Goal: Book appointment/travel/reservation

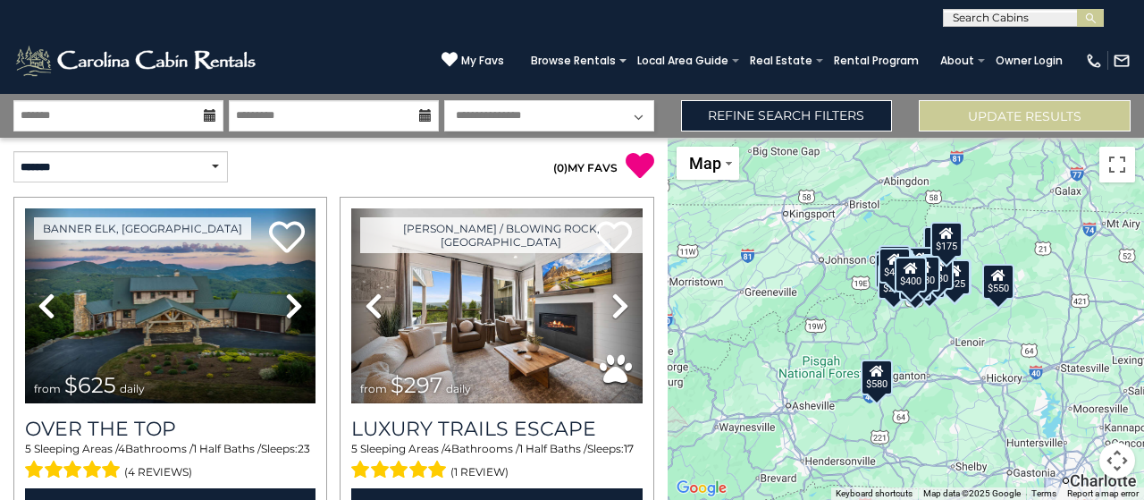
click at [1011, 16] on input "text" at bounding box center [1022, 22] width 156 height 18
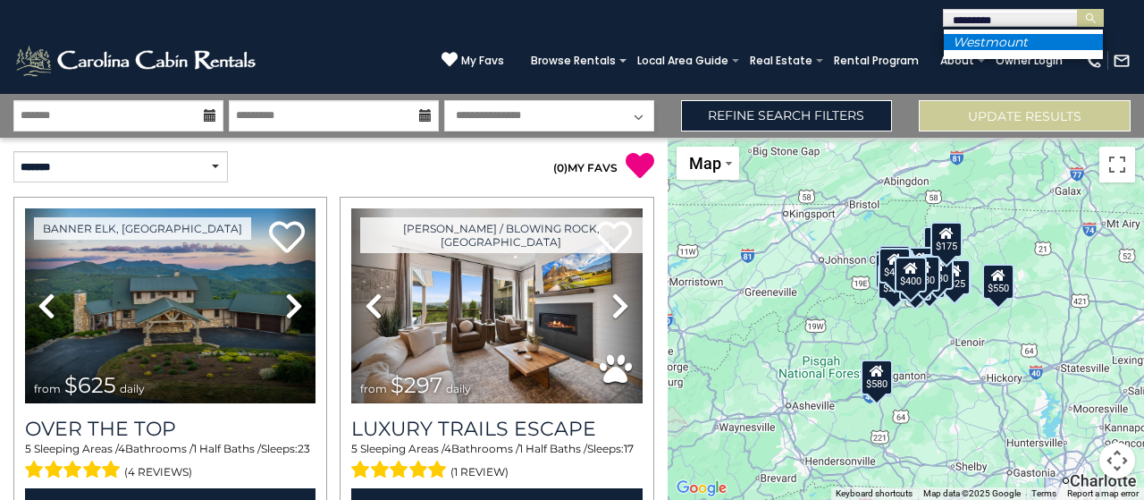
type input "*********"
click at [1019, 48] on em "Westmount" at bounding box center [990, 42] width 75 height 16
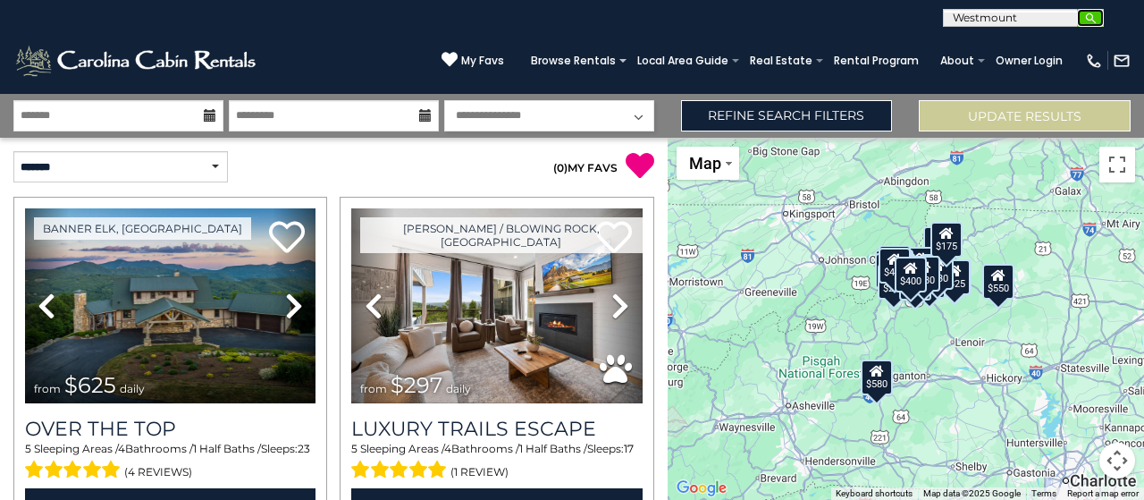
click at [1084, 22] on img "submit" at bounding box center [1090, 18] width 13 height 13
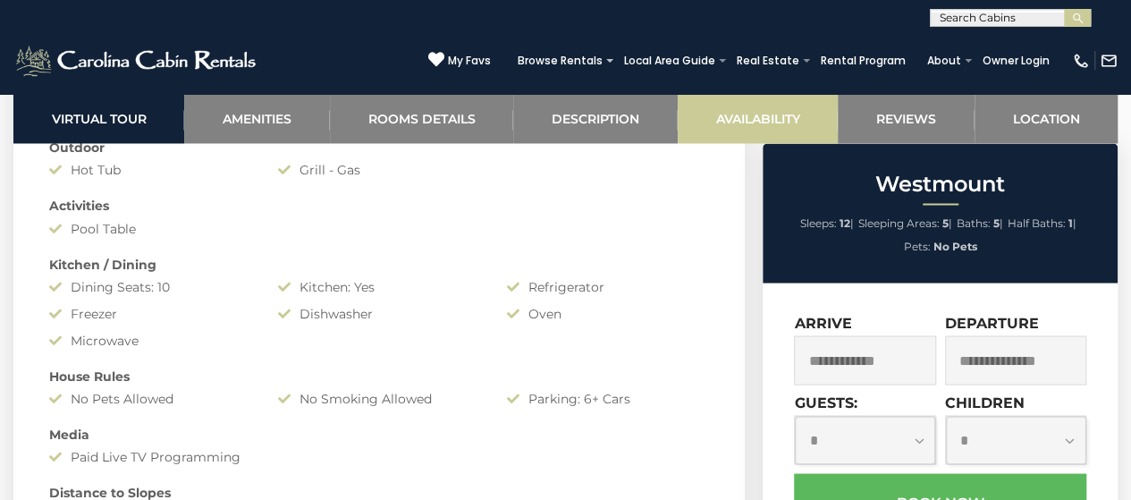
scroll to position [1471, 0]
click at [739, 119] on link "Availability" at bounding box center [758, 118] width 160 height 49
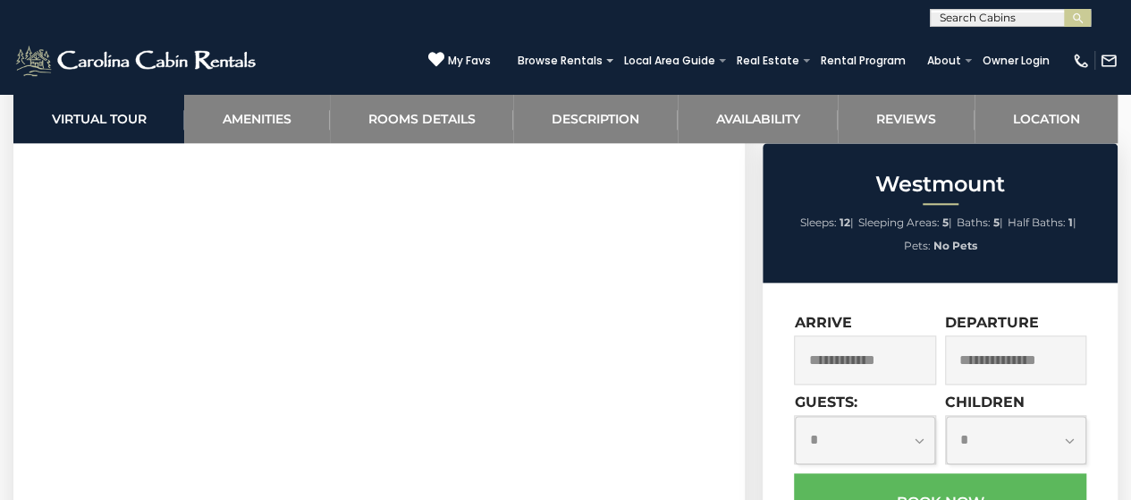
scroll to position [944, 0]
click at [265, 114] on link "Amenities" at bounding box center [256, 118] width 145 height 49
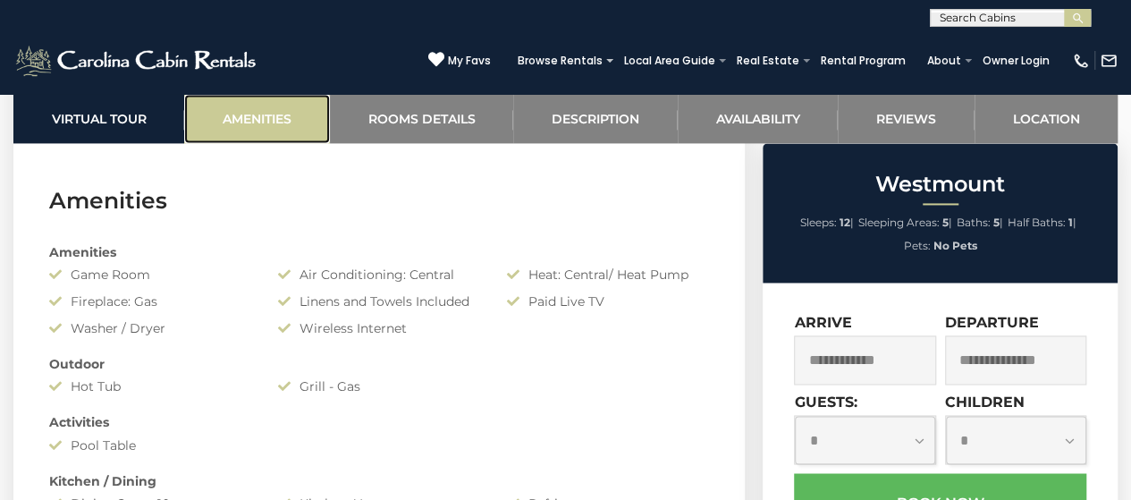
scroll to position [1279, 0]
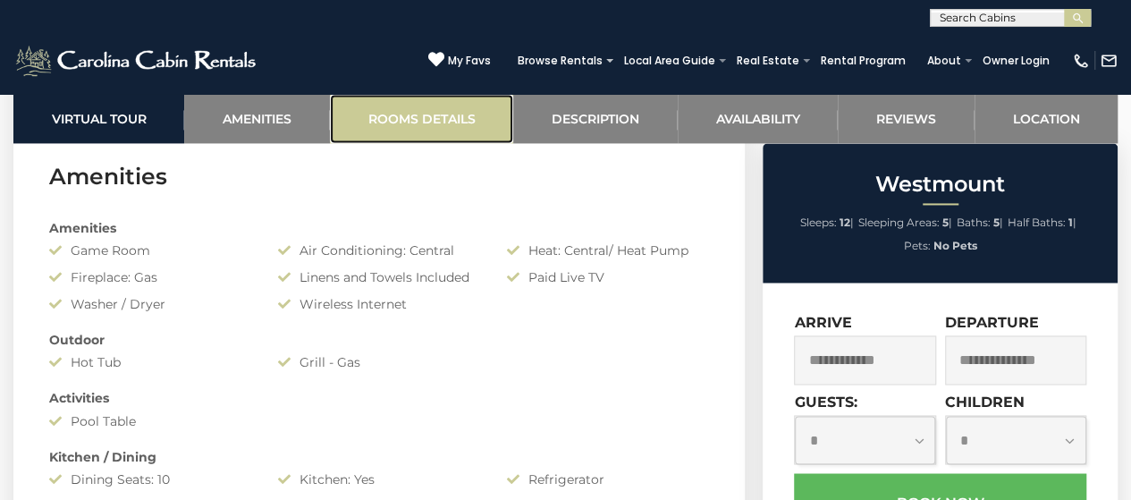
click at [409, 128] on link "Rooms Details" at bounding box center [421, 118] width 183 height 49
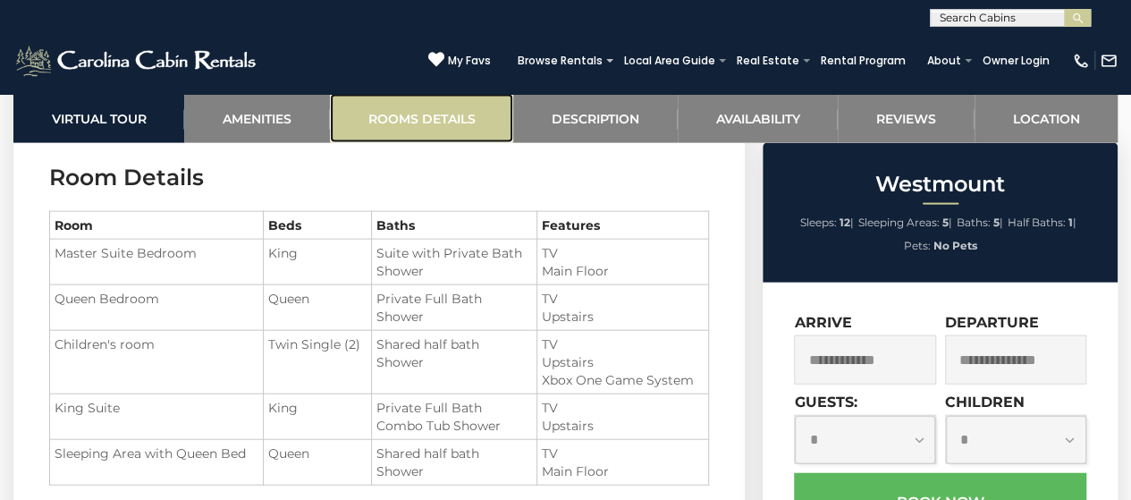
scroll to position [1905, 0]
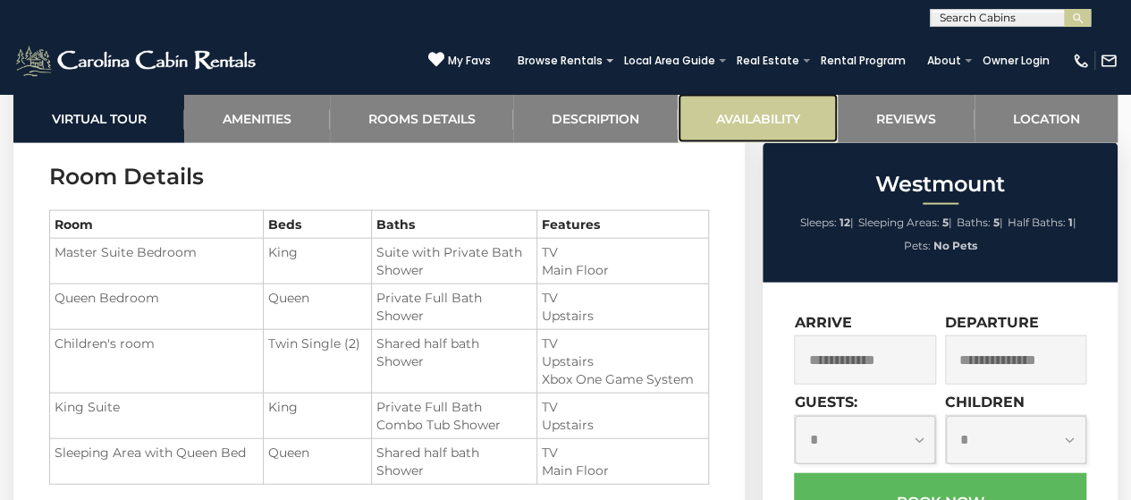
click at [765, 136] on link "Availability" at bounding box center [758, 118] width 160 height 49
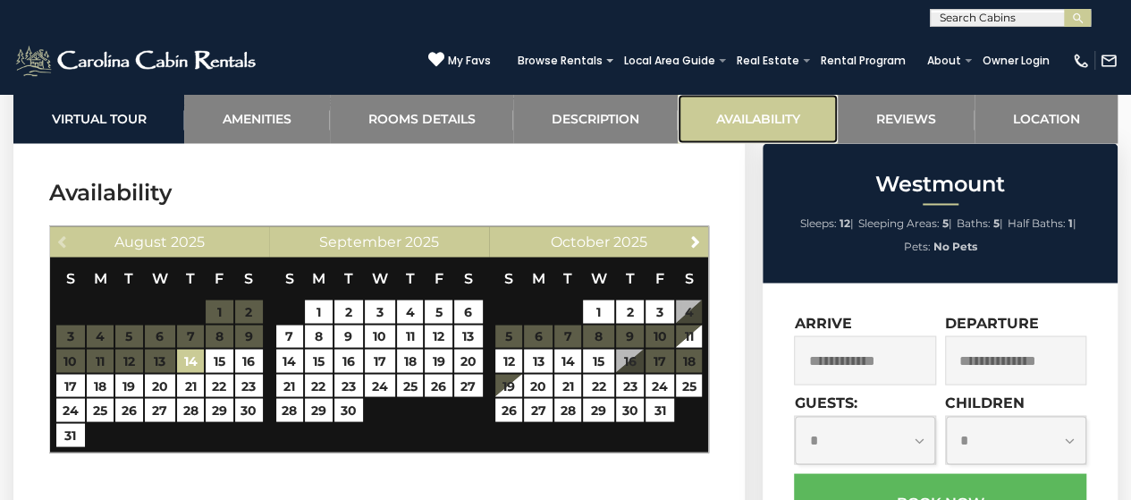
scroll to position [4901, 0]
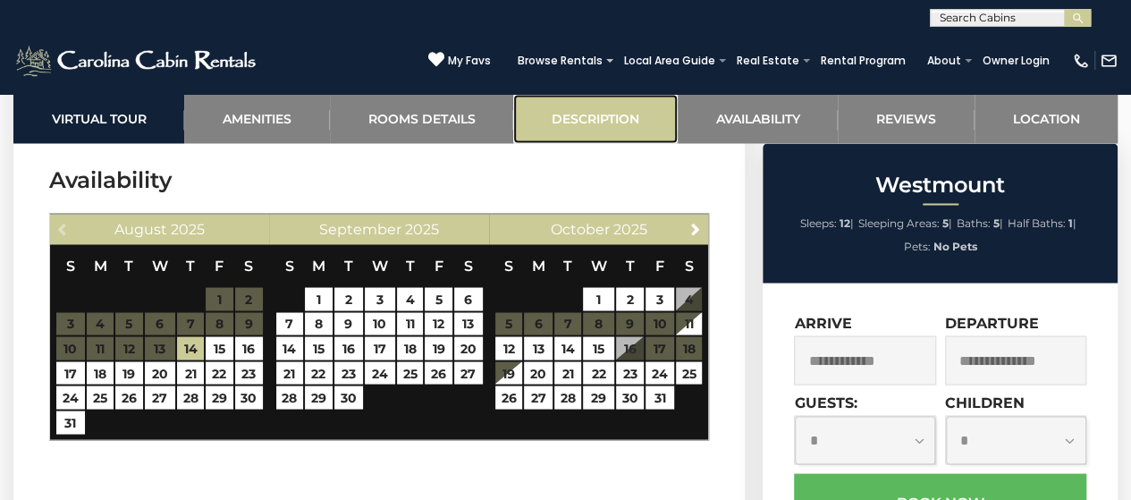
click at [567, 124] on link "Description" at bounding box center [595, 118] width 164 height 49
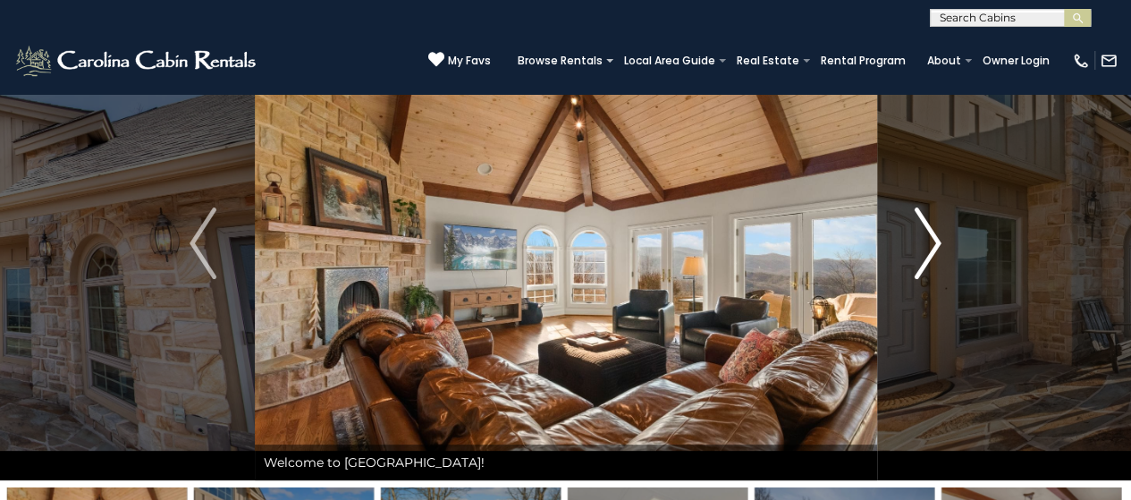
scroll to position [88, 0]
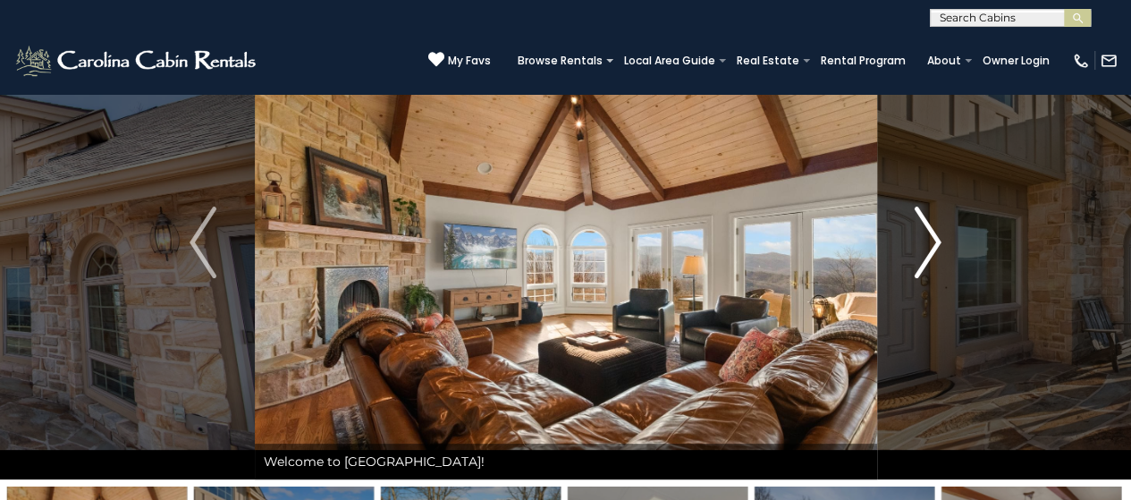
click at [940, 234] on button "Next" at bounding box center [927, 242] width 103 height 474
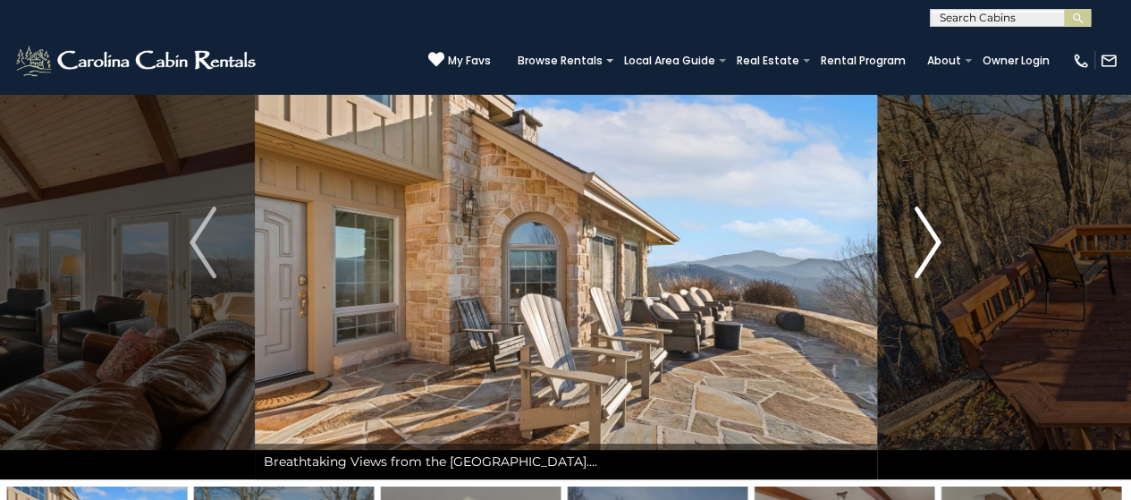
click at [937, 239] on img "Next" at bounding box center [928, 243] width 27 height 72
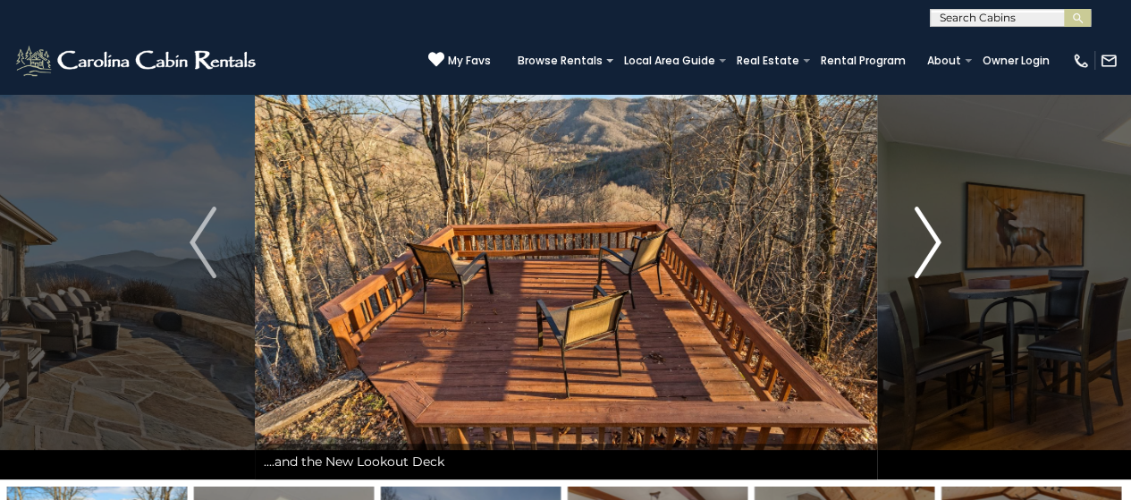
click at [935, 238] on img "Next" at bounding box center [928, 243] width 27 height 72
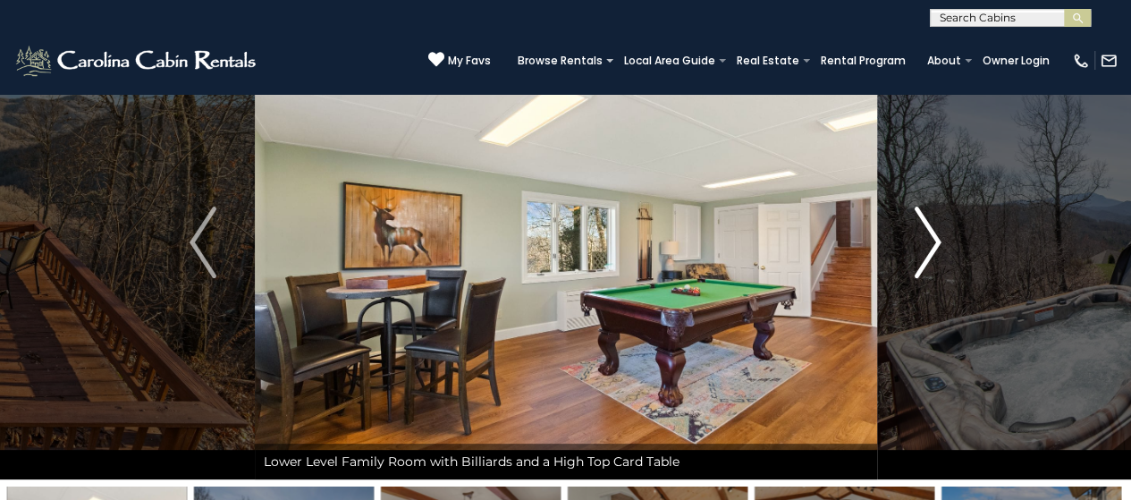
click at [932, 237] on img "Next" at bounding box center [928, 243] width 27 height 72
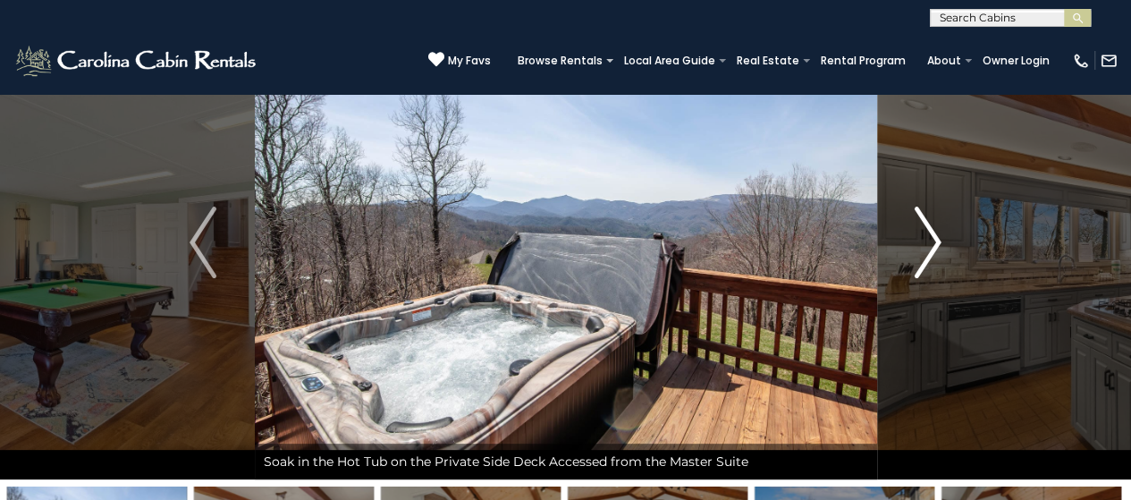
click at [931, 239] on img "Next" at bounding box center [928, 243] width 27 height 72
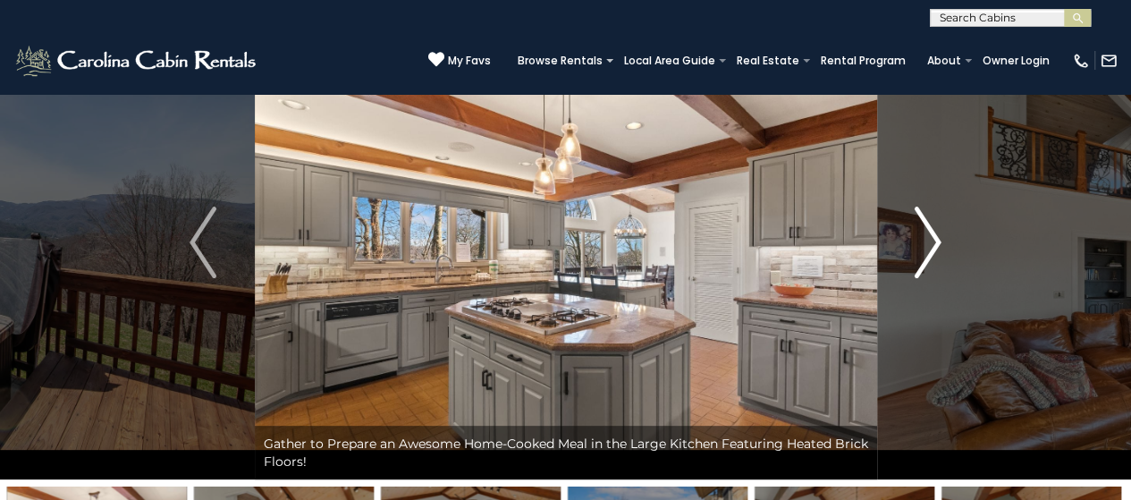
click at [931, 239] on img "Next" at bounding box center [928, 243] width 27 height 72
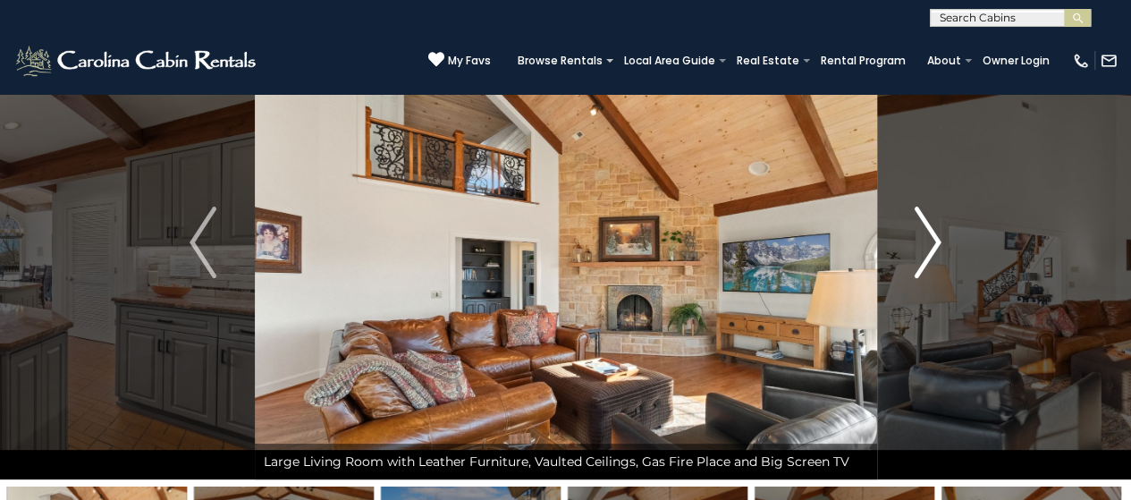
click at [931, 239] on img "Next" at bounding box center [928, 243] width 27 height 72
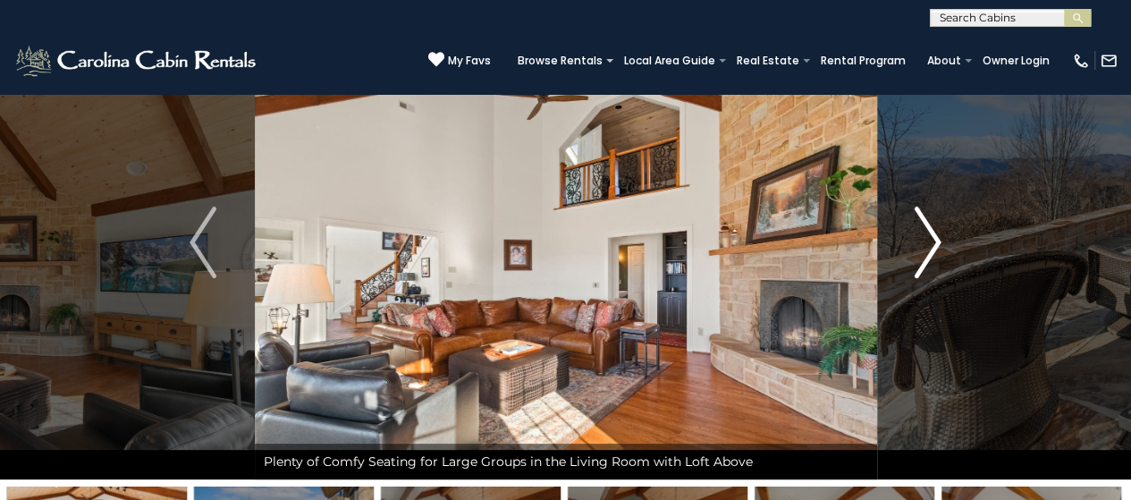
click at [931, 239] on img "Next" at bounding box center [928, 243] width 27 height 72
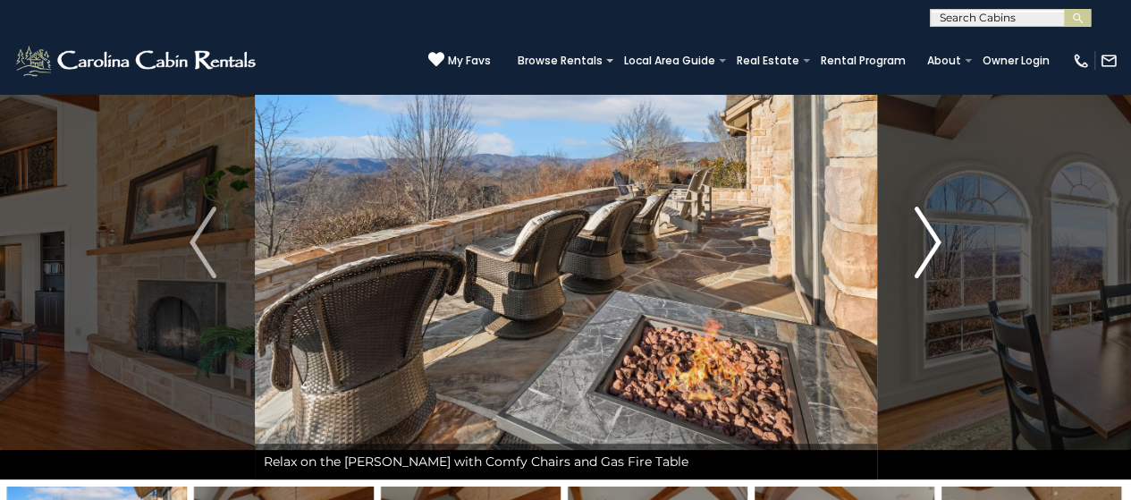
click at [931, 239] on img "Next" at bounding box center [928, 243] width 27 height 72
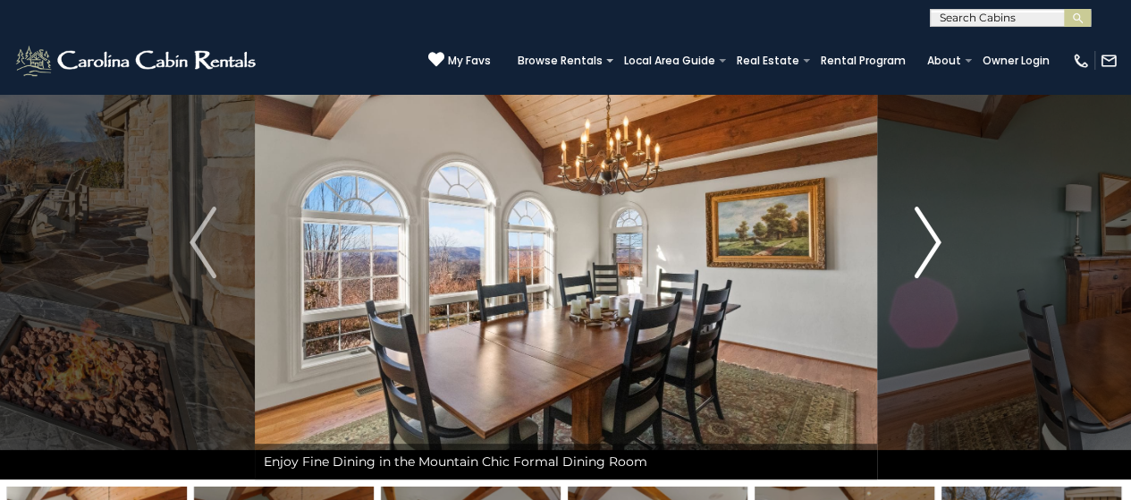
click at [931, 239] on img "Next" at bounding box center [928, 243] width 27 height 72
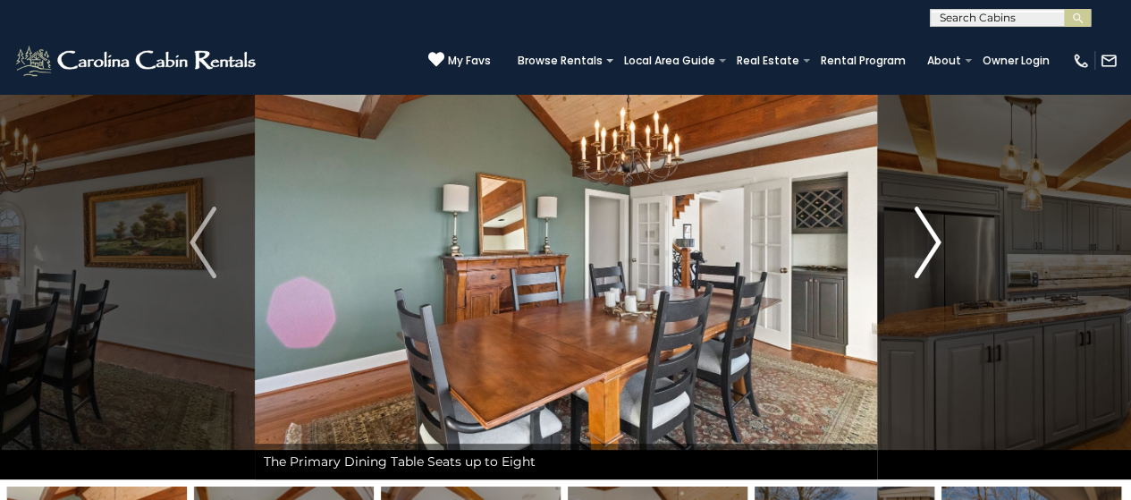
click at [931, 239] on img "Next" at bounding box center [928, 243] width 27 height 72
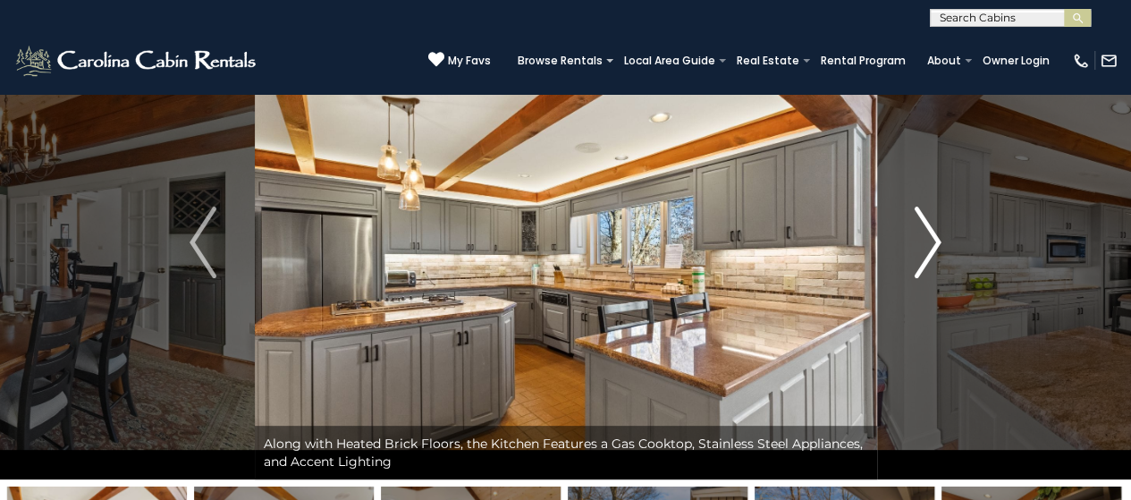
click at [931, 239] on img "Next" at bounding box center [928, 243] width 27 height 72
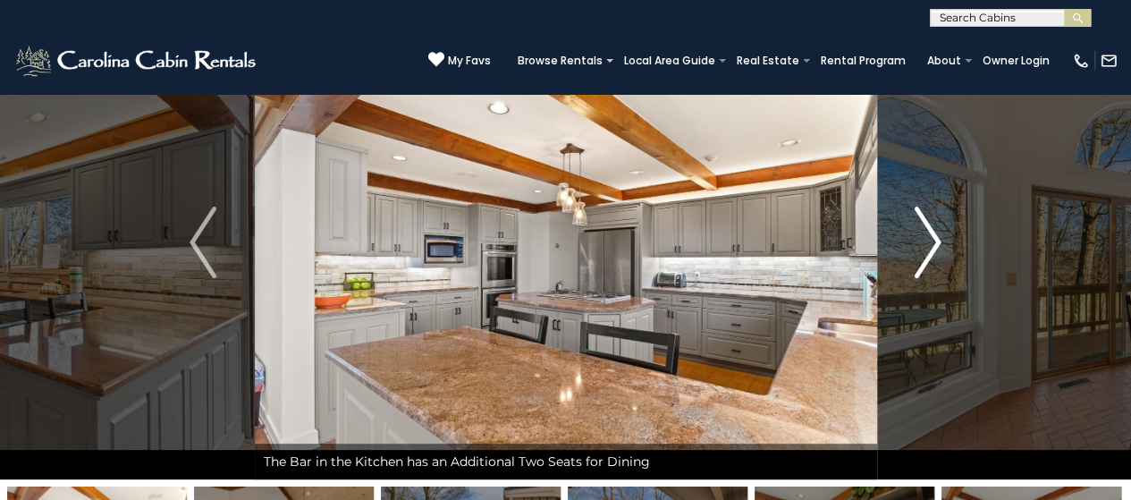
click at [931, 239] on img "Next" at bounding box center [928, 243] width 27 height 72
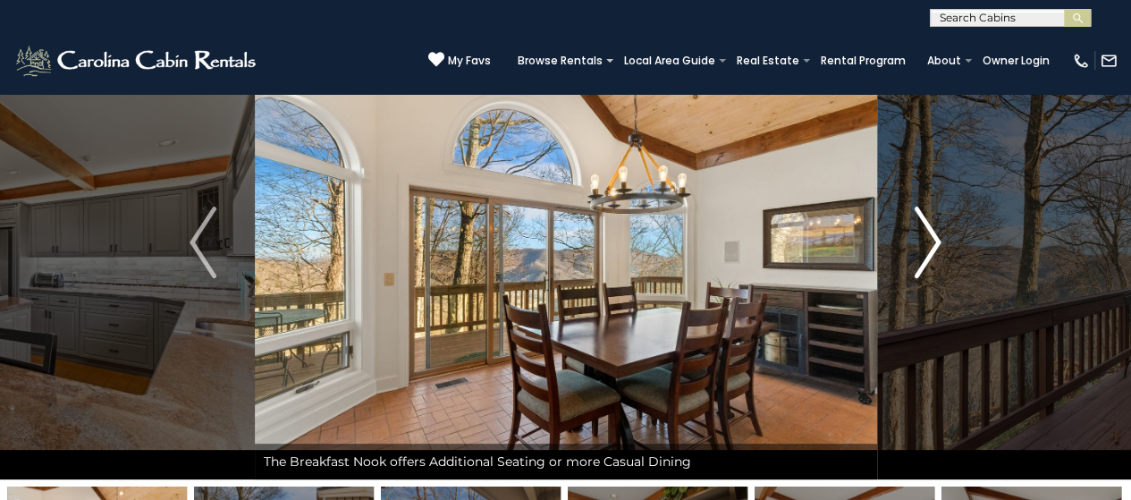
click at [937, 239] on img "Next" at bounding box center [928, 243] width 27 height 72
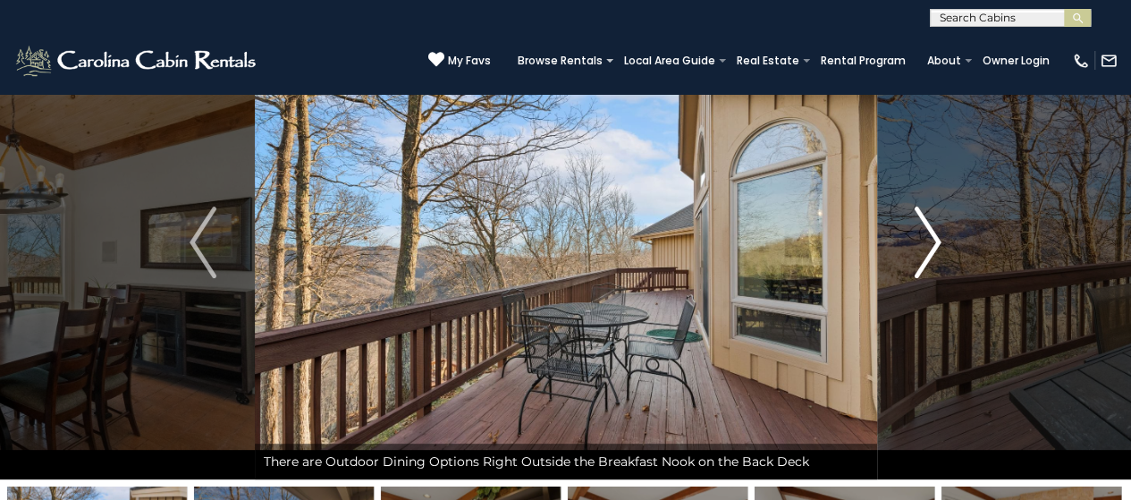
click at [937, 239] on img "Next" at bounding box center [928, 243] width 27 height 72
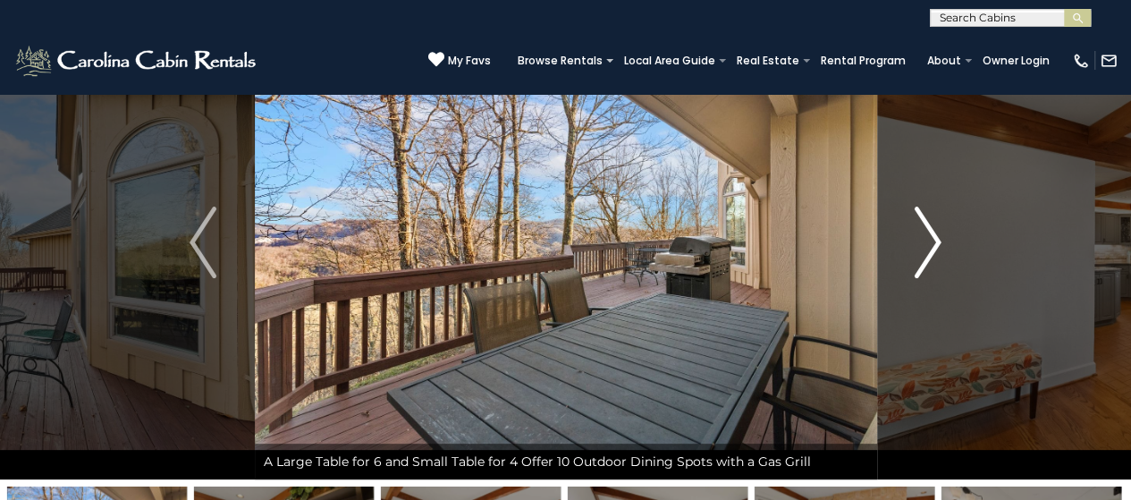
click at [937, 239] on img "Next" at bounding box center [928, 243] width 27 height 72
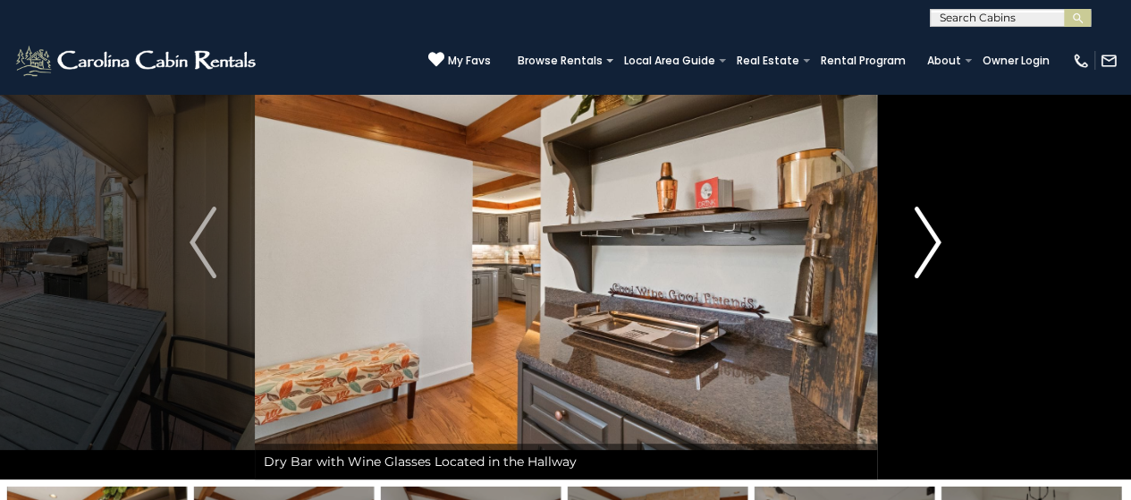
click at [936, 239] on img "Next" at bounding box center [928, 243] width 27 height 72
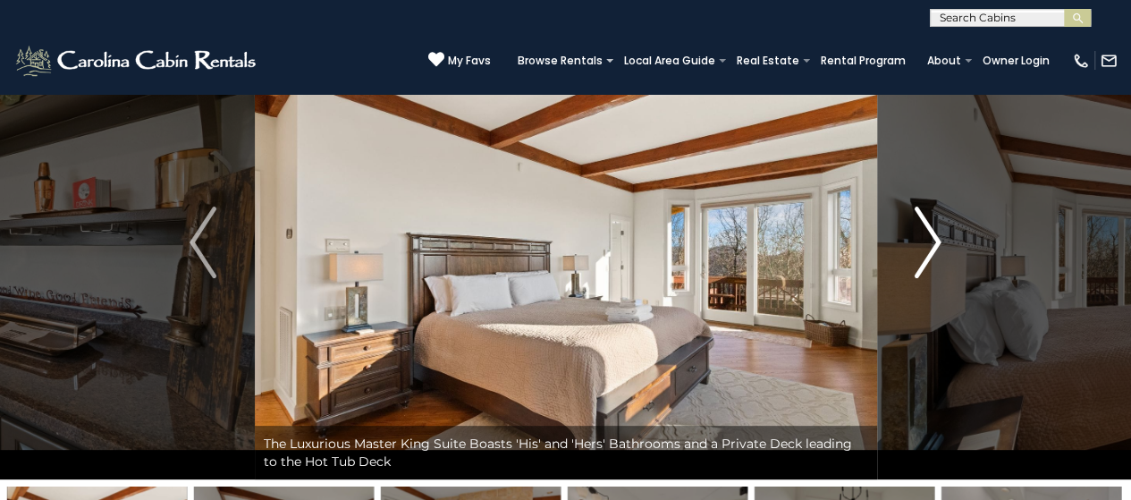
click at [936, 239] on img "Next" at bounding box center [928, 243] width 27 height 72
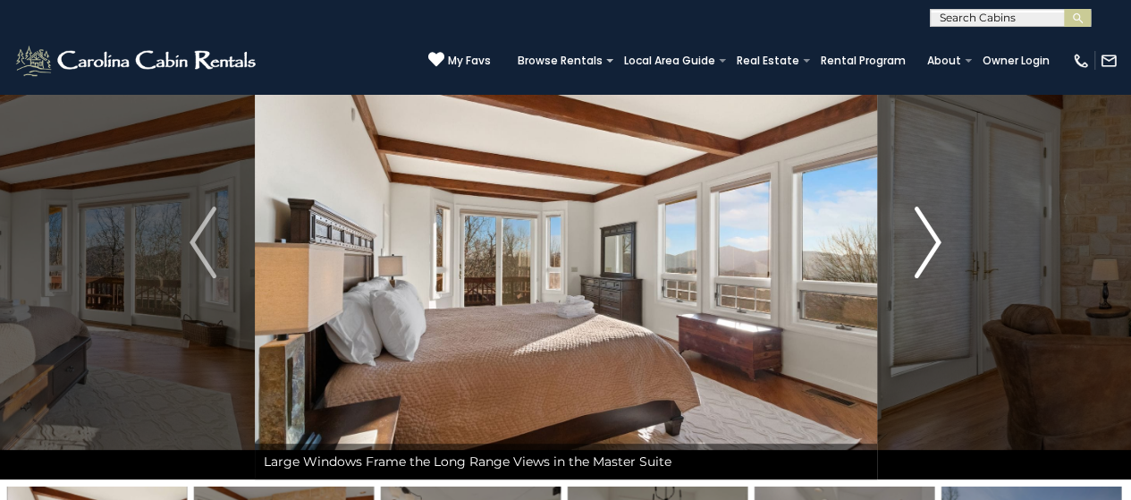
click at [932, 244] on img "Next" at bounding box center [928, 243] width 27 height 72
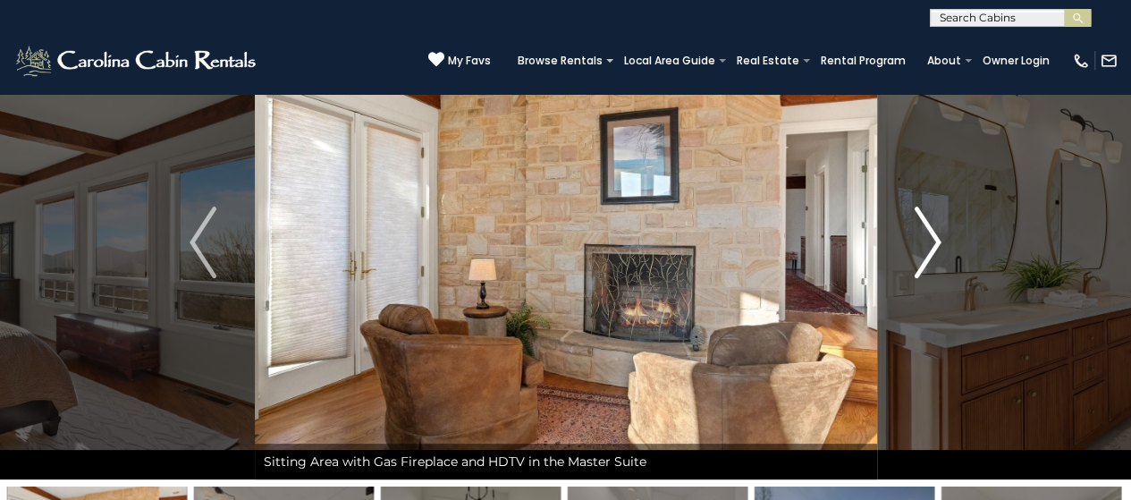
click at [932, 247] on img "Next" at bounding box center [928, 243] width 27 height 72
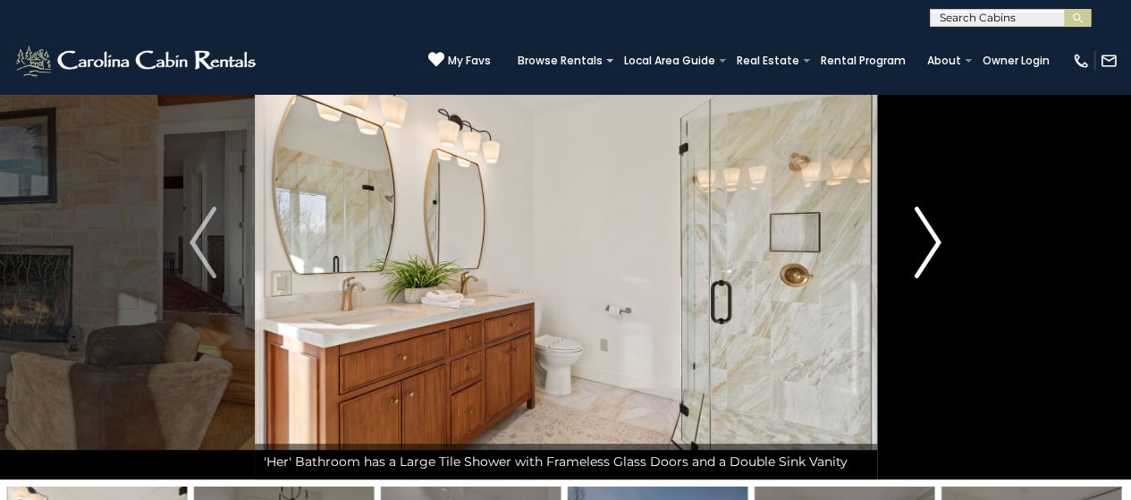
click at [937, 247] on img "Next" at bounding box center [928, 243] width 27 height 72
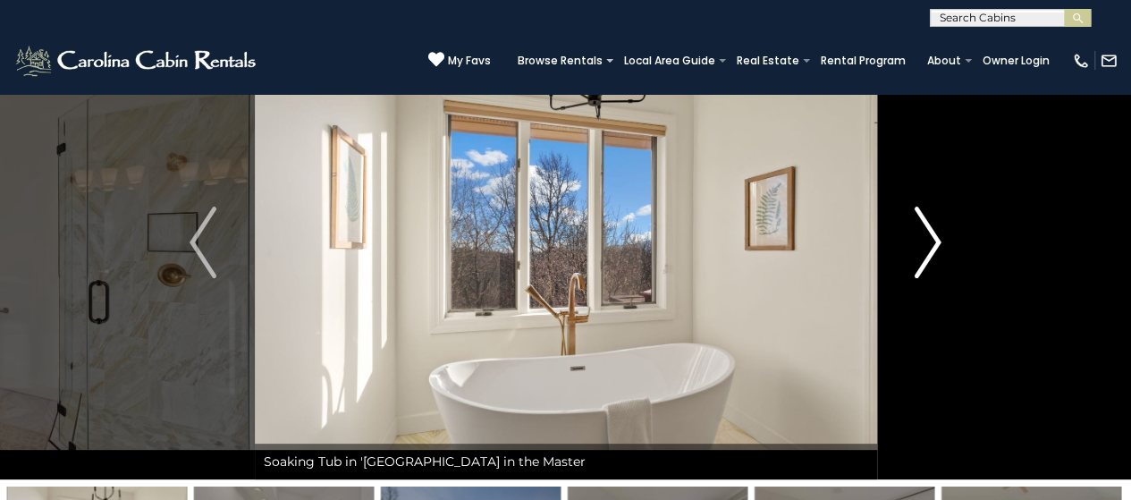
click at [935, 249] on img "Next" at bounding box center [928, 243] width 27 height 72
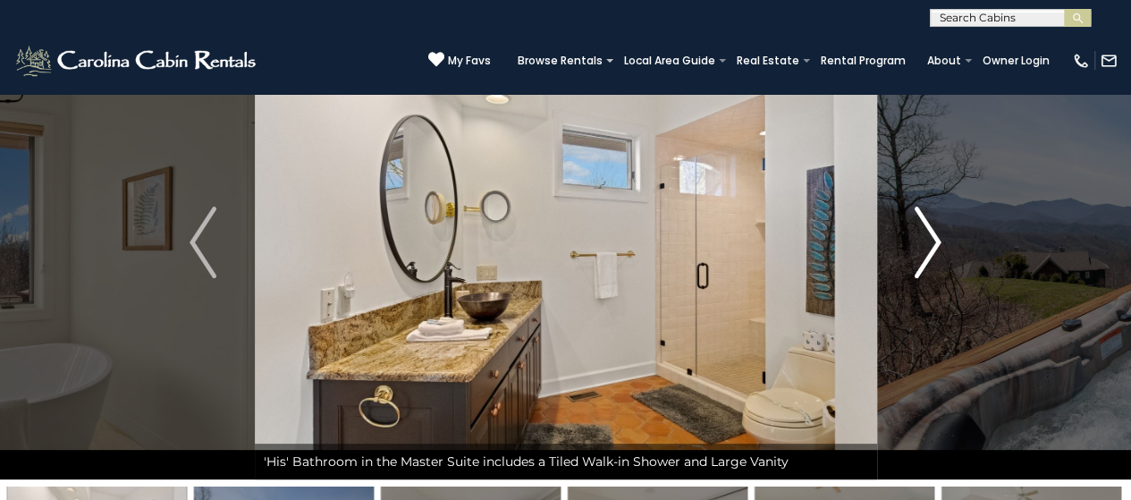
click at [938, 235] on img "Next" at bounding box center [928, 243] width 27 height 72
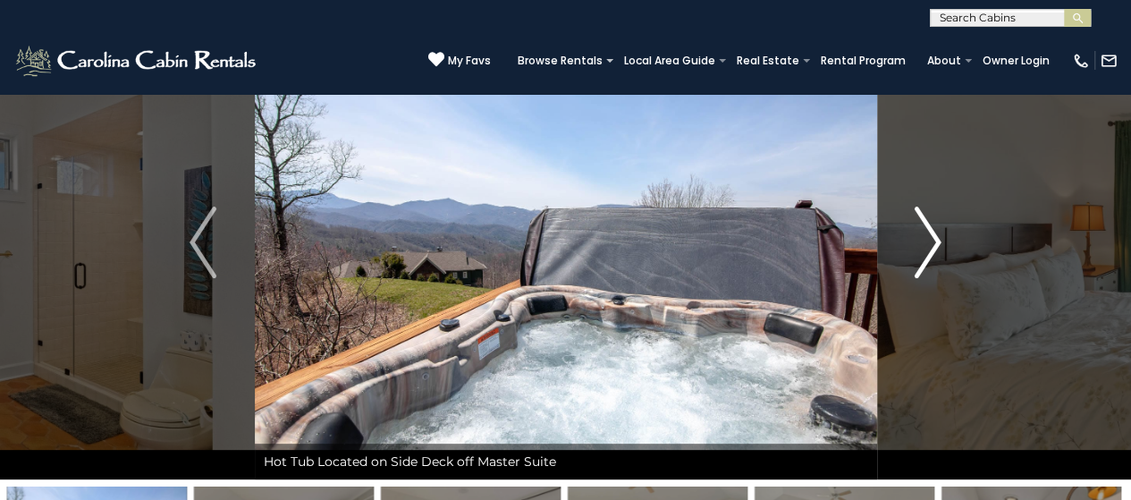
click at [938, 235] on img "Next" at bounding box center [928, 243] width 27 height 72
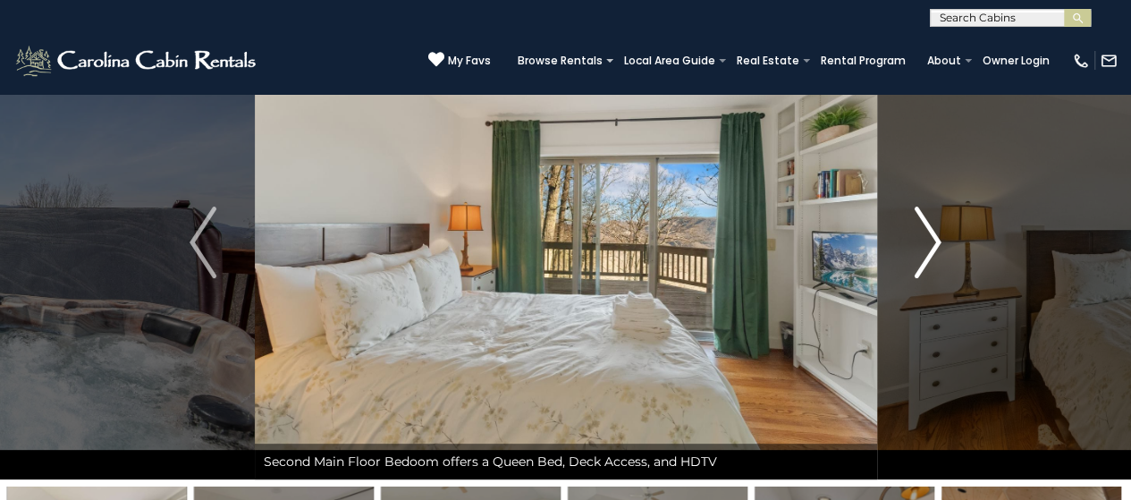
click at [938, 235] on img "Next" at bounding box center [928, 243] width 27 height 72
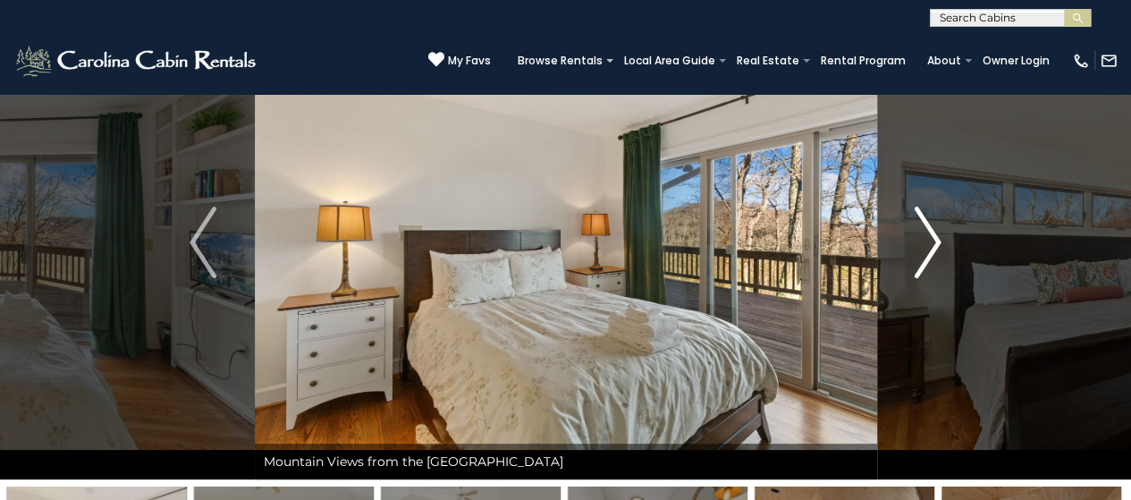
click at [938, 235] on img "Next" at bounding box center [928, 243] width 27 height 72
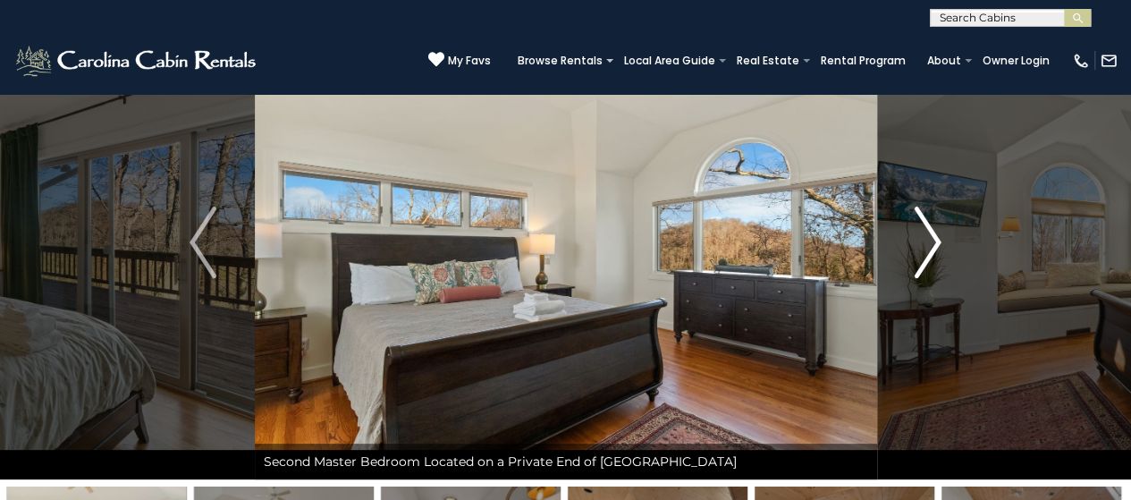
click at [938, 235] on img "Next" at bounding box center [928, 243] width 27 height 72
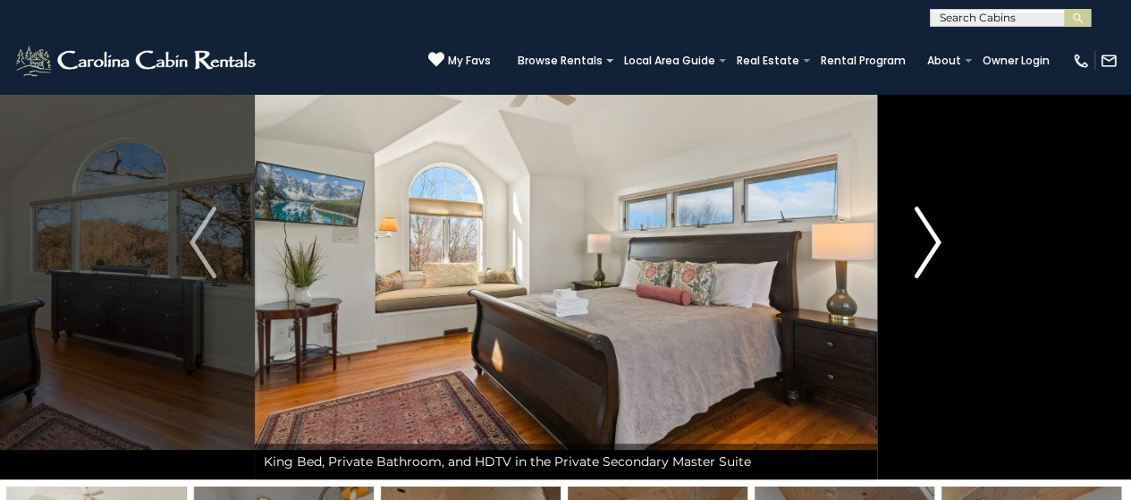
click at [938, 236] on img "Next" at bounding box center [928, 243] width 27 height 72
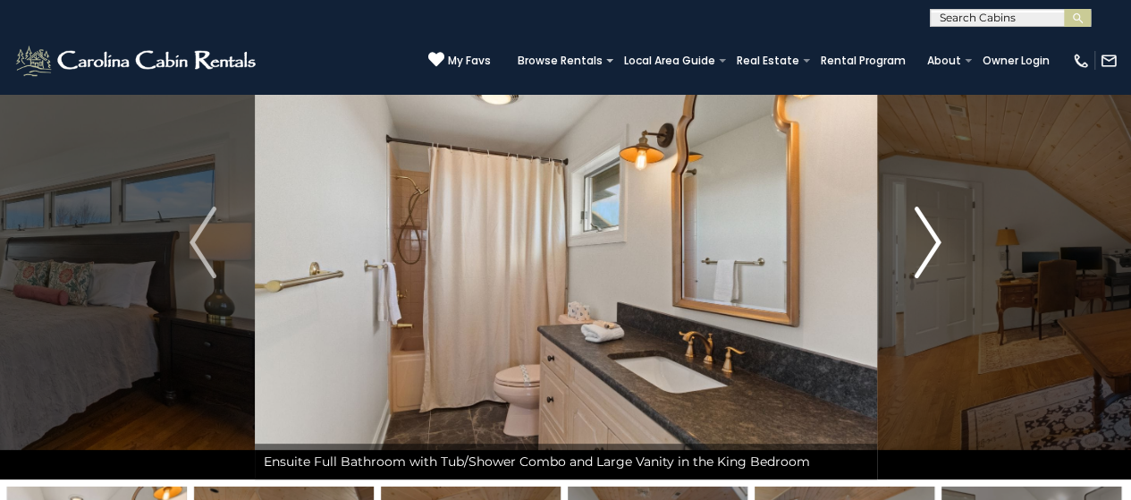
click at [938, 236] on img "Next" at bounding box center [928, 243] width 27 height 72
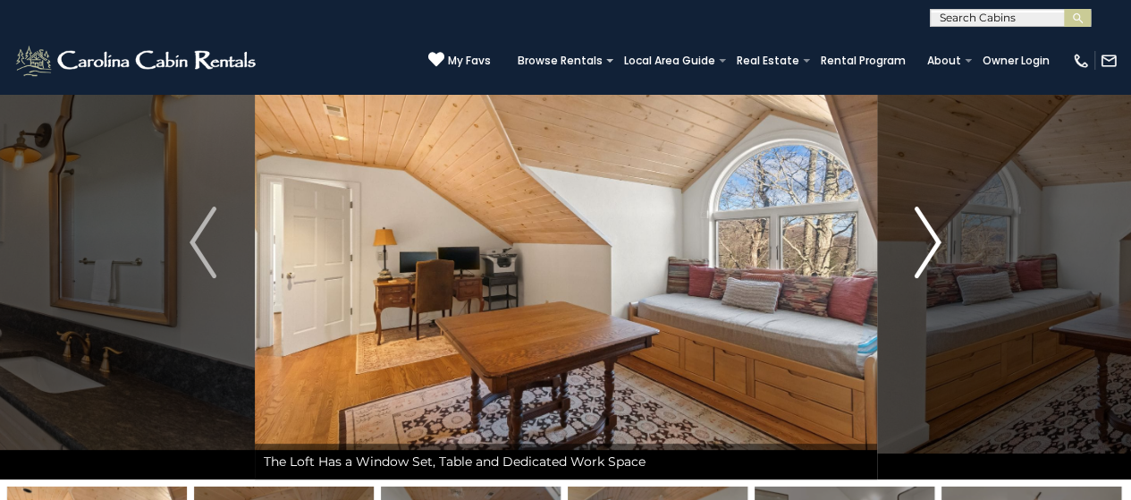
click at [938, 237] on img "Next" at bounding box center [928, 243] width 27 height 72
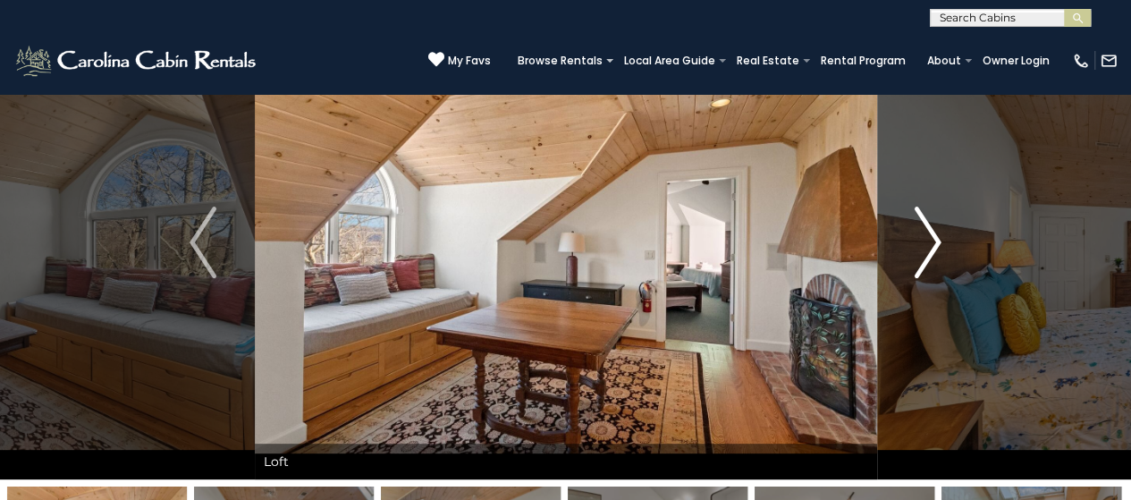
click at [938, 237] on img "Next" at bounding box center [928, 243] width 27 height 72
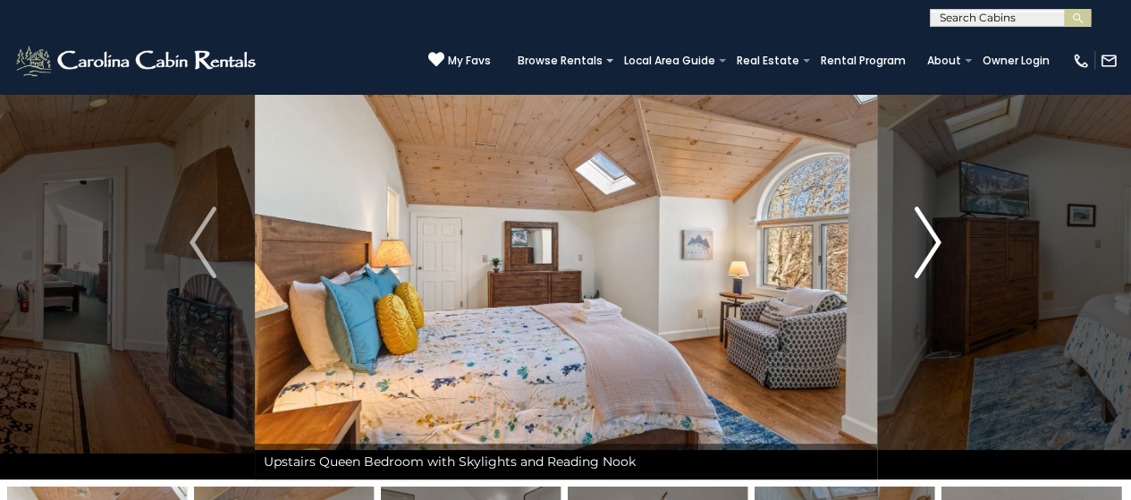
click at [938, 237] on img "Next" at bounding box center [928, 243] width 27 height 72
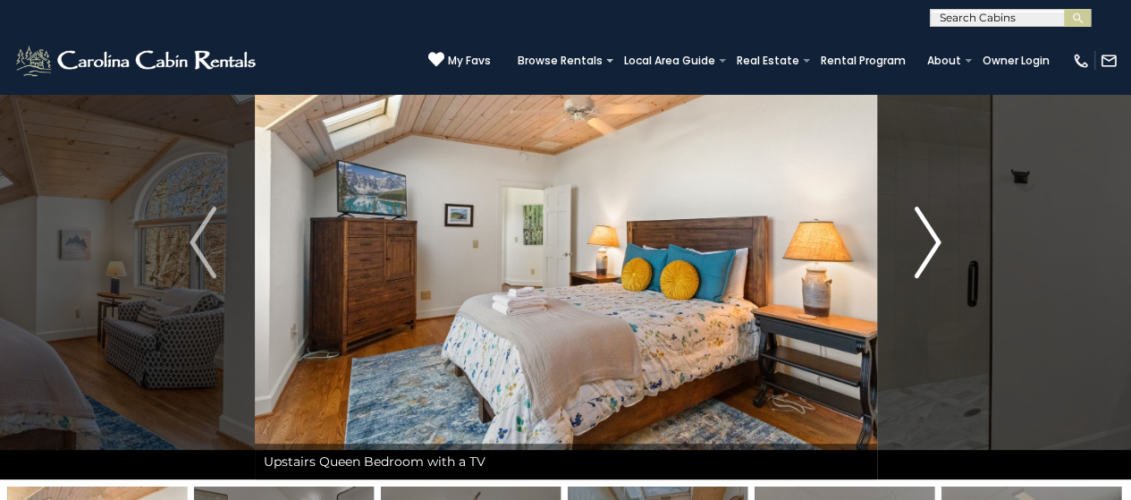
click at [937, 237] on img "Next" at bounding box center [928, 243] width 27 height 72
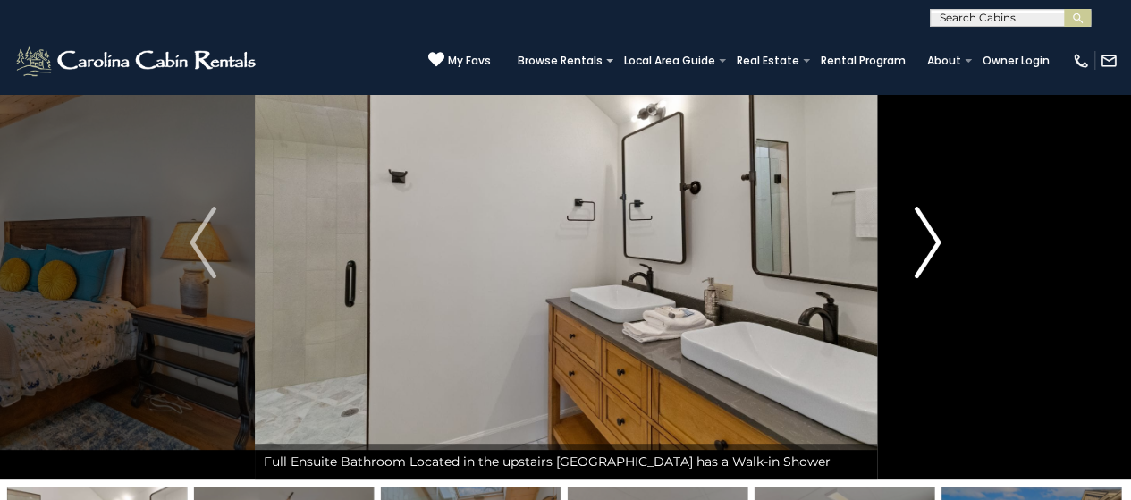
click at [933, 244] on img "Next" at bounding box center [928, 243] width 27 height 72
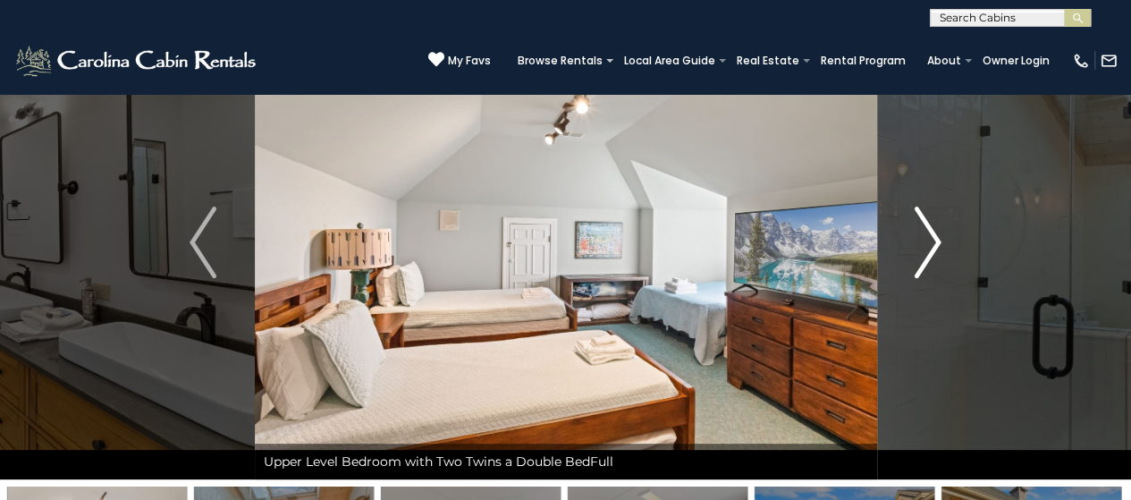
click at [933, 244] on img "Next" at bounding box center [928, 243] width 27 height 72
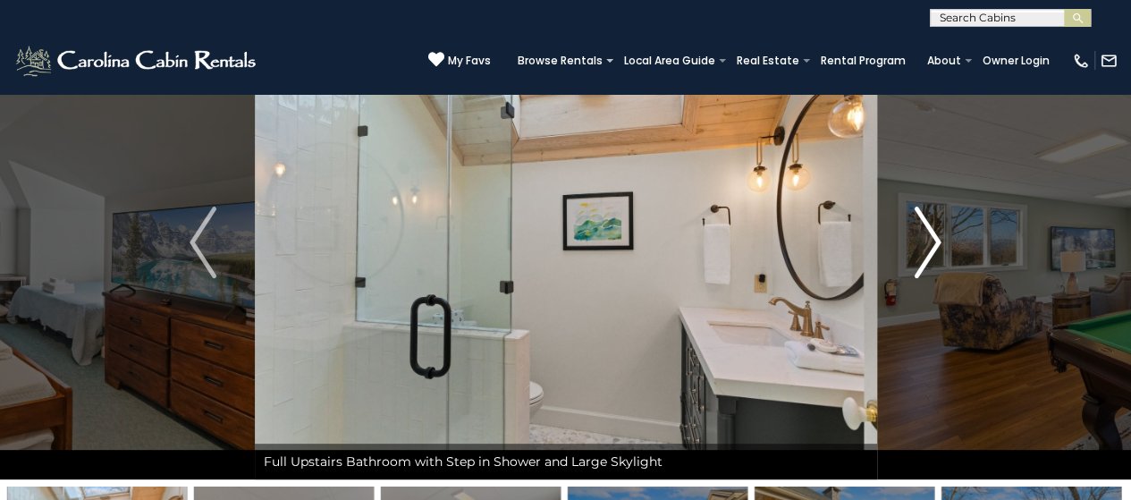
click at [933, 244] on img "Next" at bounding box center [928, 243] width 27 height 72
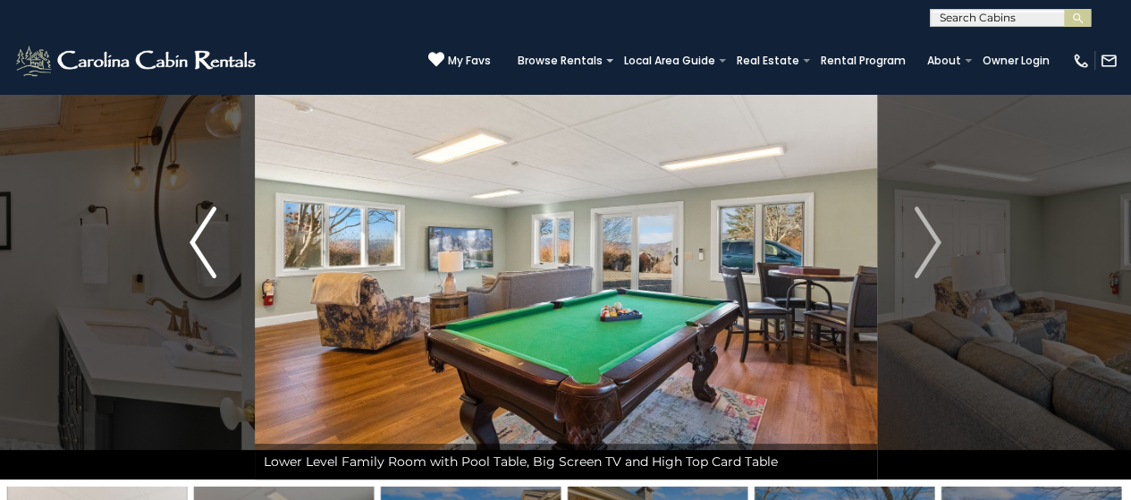
click at [190, 229] on img "Previous" at bounding box center [203, 243] width 27 height 72
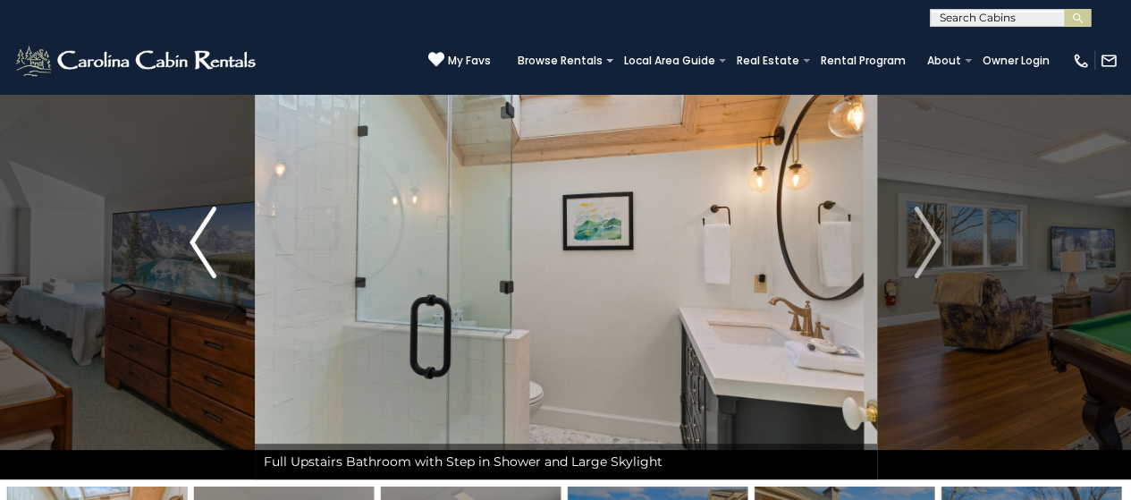
click at [192, 235] on img "Previous" at bounding box center [203, 243] width 27 height 72
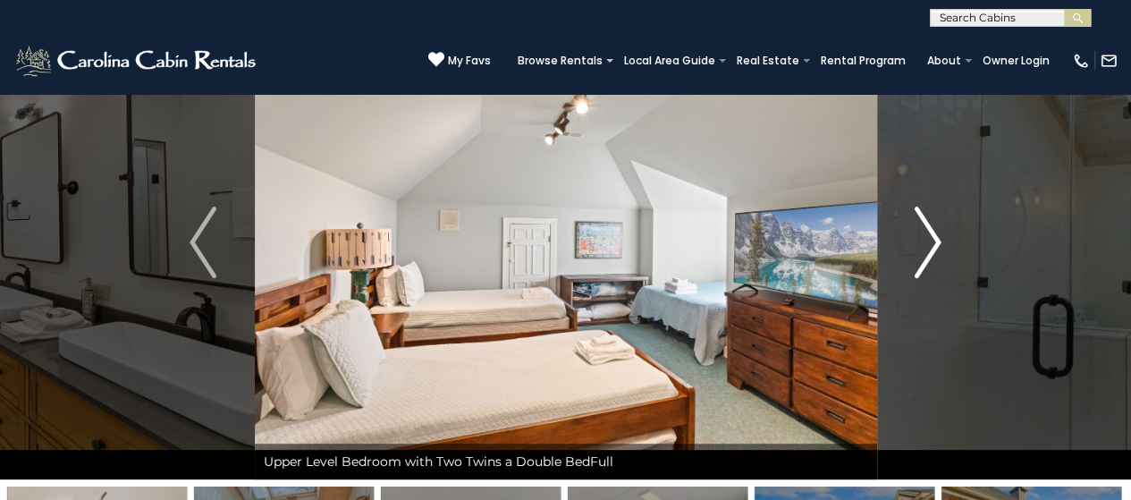
click at [935, 243] on img "Next" at bounding box center [928, 243] width 27 height 72
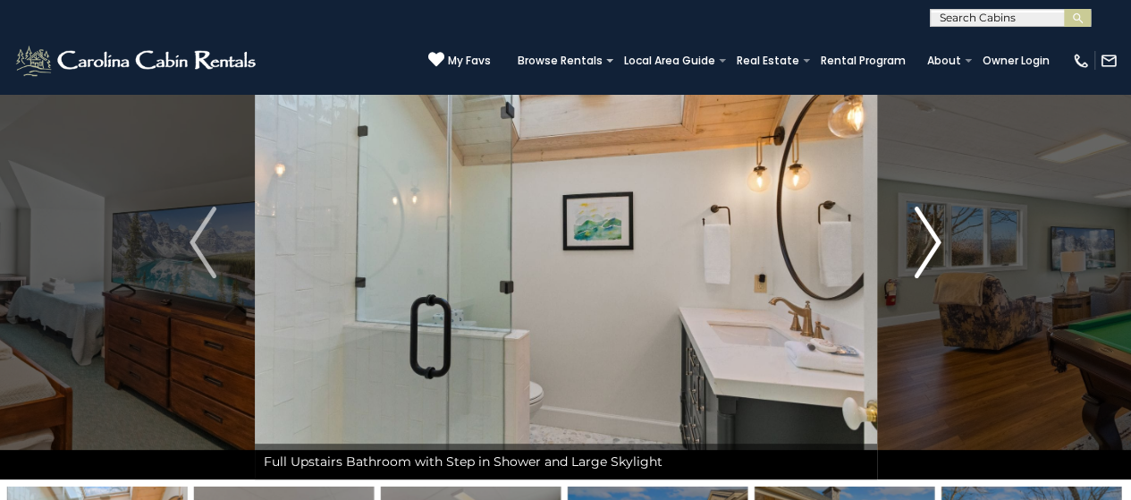
click at [935, 243] on img "Next" at bounding box center [928, 243] width 27 height 72
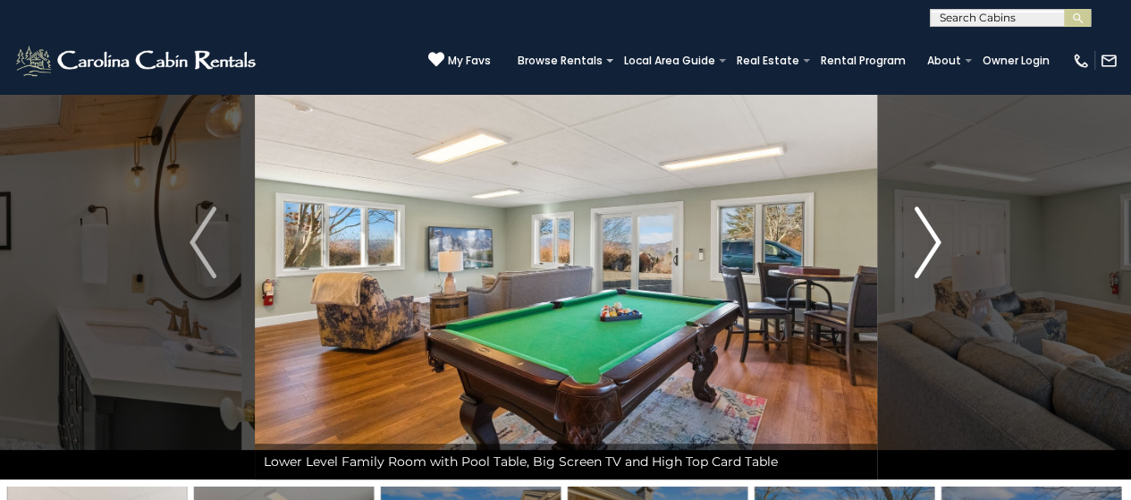
click at [941, 240] on button "Next" at bounding box center [927, 242] width 103 height 474
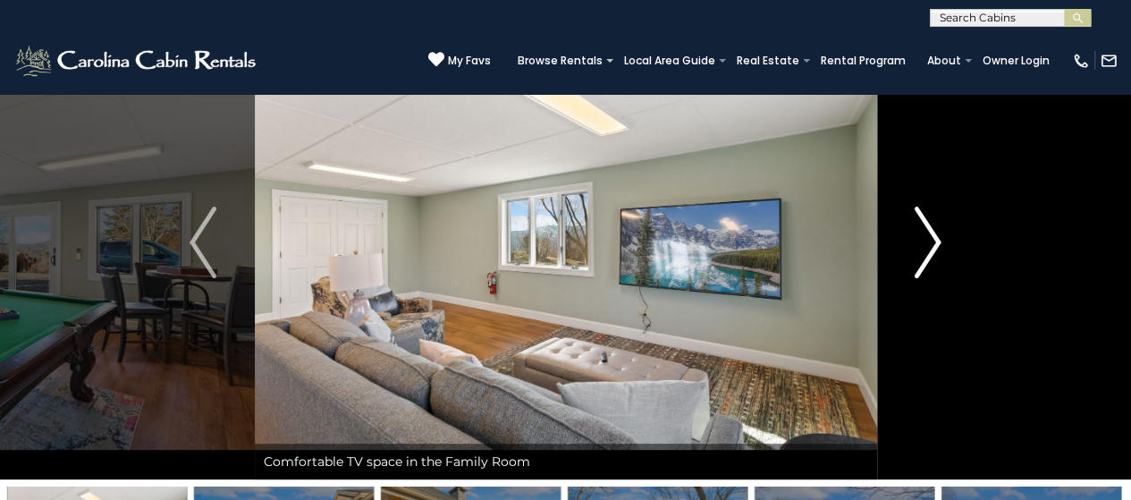
click at [941, 240] on button "Next" at bounding box center [927, 242] width 103 height 474
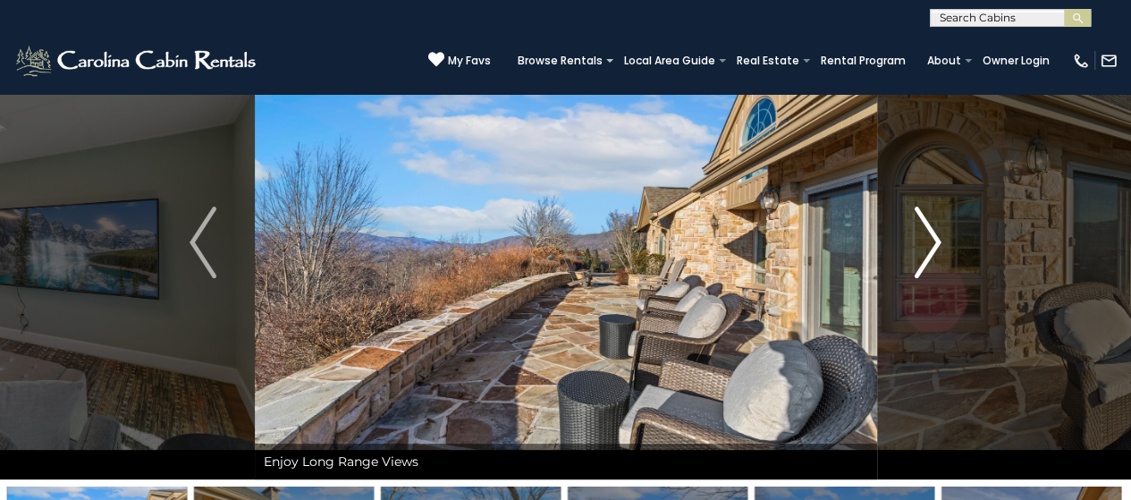
click at [940, 242] on button "Next" at bounding box center [927, 242] width 103 height 474
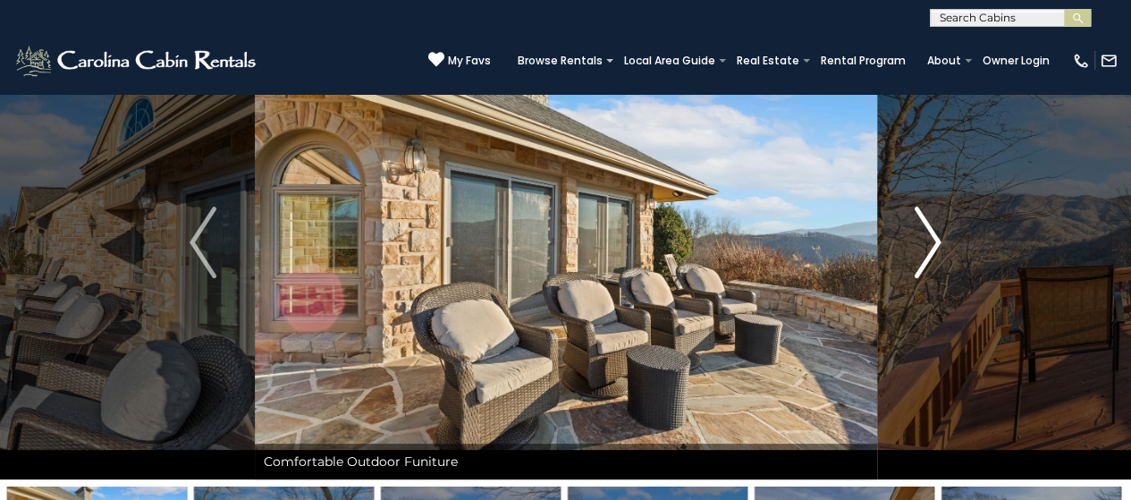
click at [940, 242] on button "Next" at bounding box center [927, 242] width 103 height 474
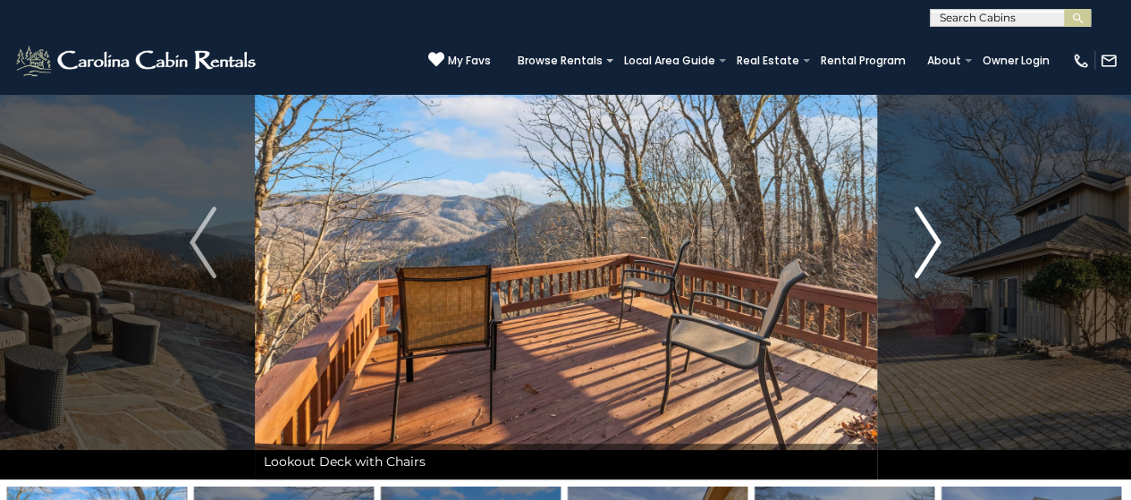
click at [940, 242] on button "Next" at bounding box center [927, 242] width 103 height 474
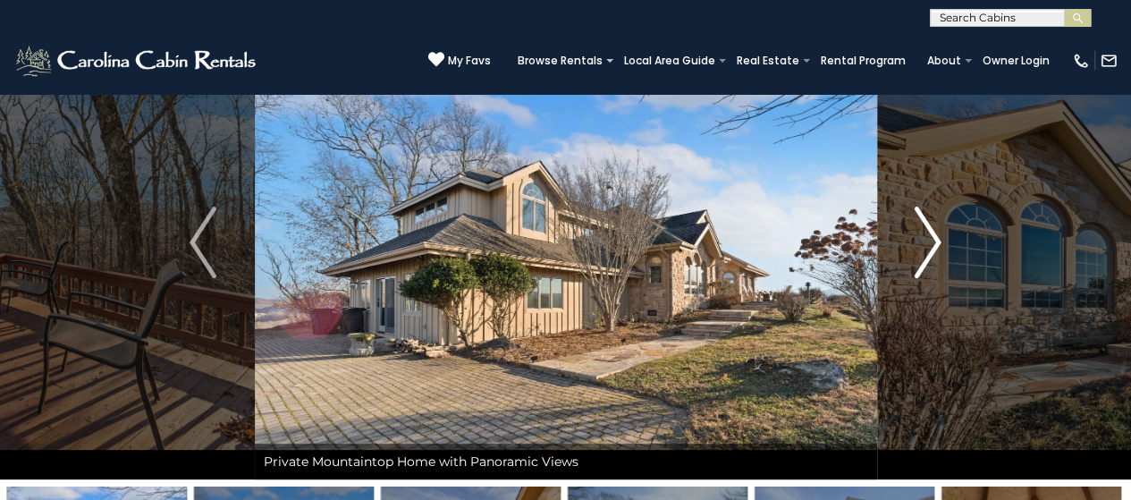
click at [940, 245] on button "Next" at bounding box center [927, 242] width 103 height 474
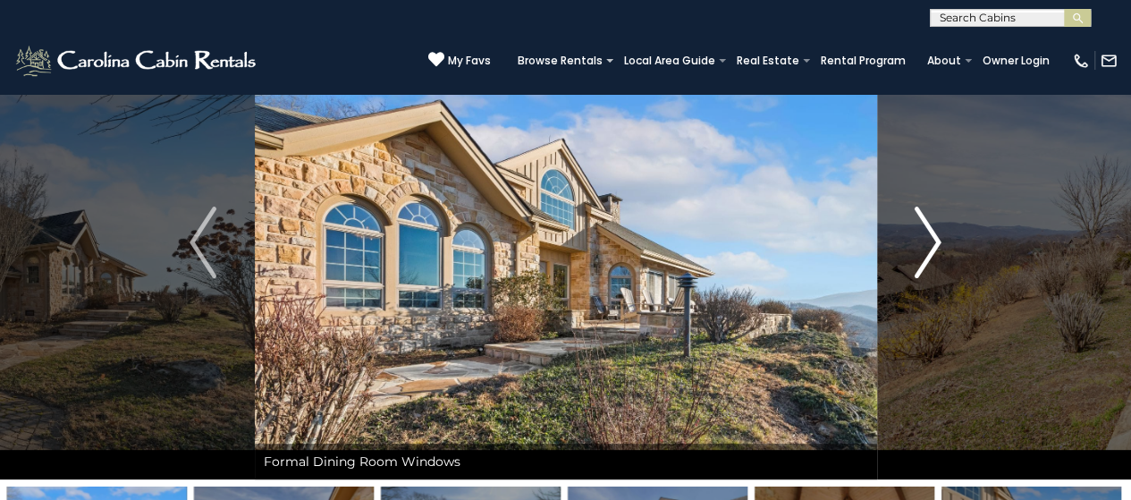
click at [940, 246] on button "Next" at bounding box center [927, 242] width 103 height 474
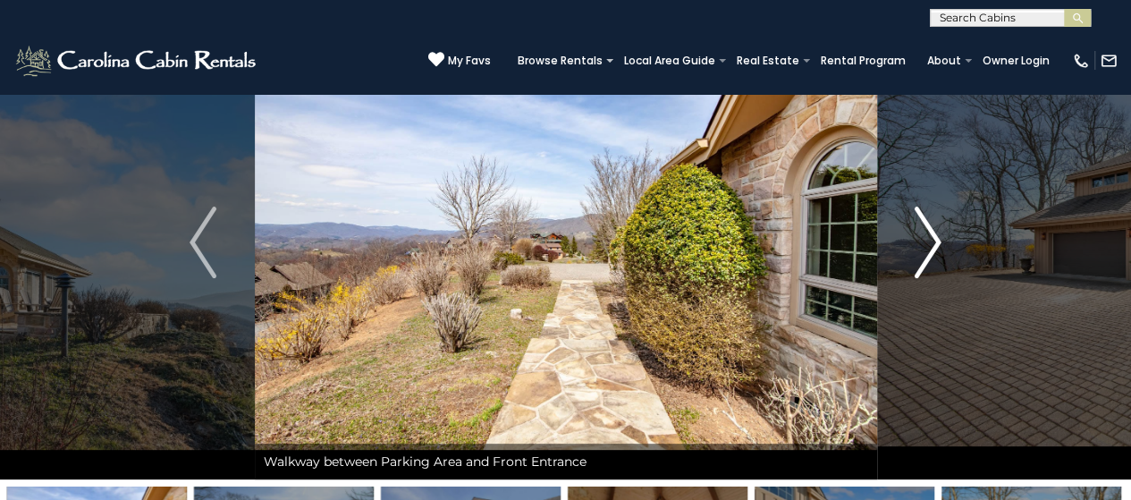
click at [940, 246] on button "Next" at bounding box center [927, 242] width 103 height 474
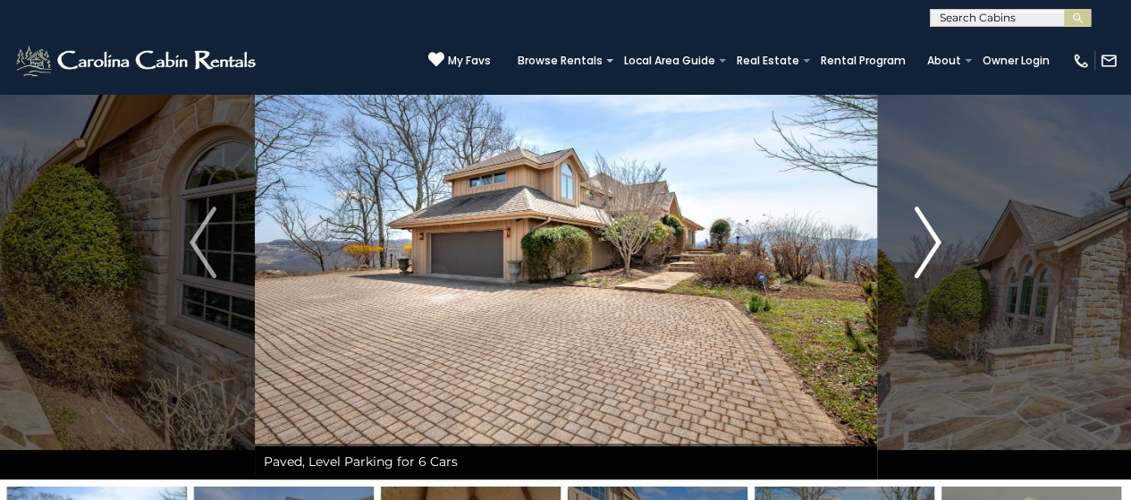
click at [940, 246] on button "Next" at bounding box center [927, 242] width 103 height 474
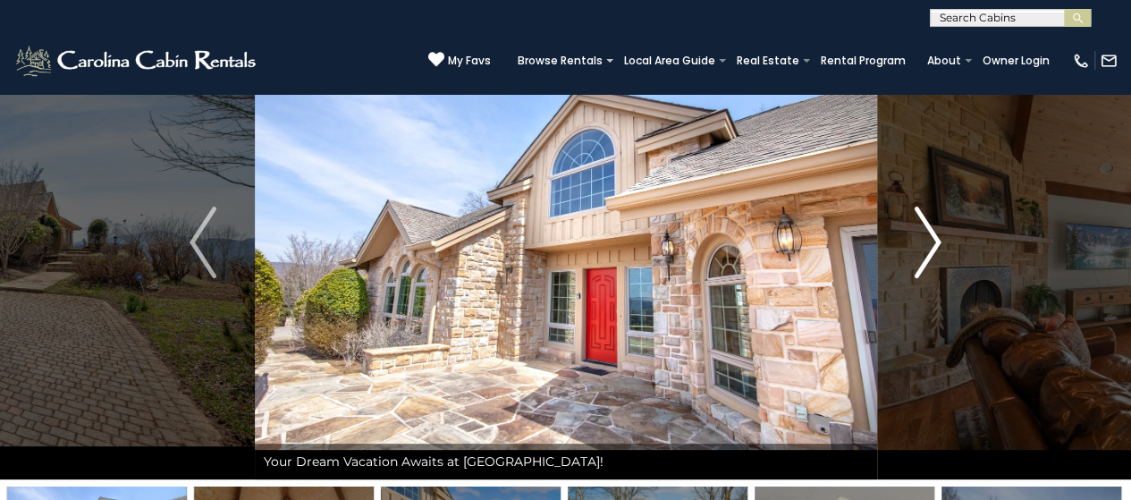
click at [940, 246] on button "Next" at bounding box center [927, 242] width 103 height 474
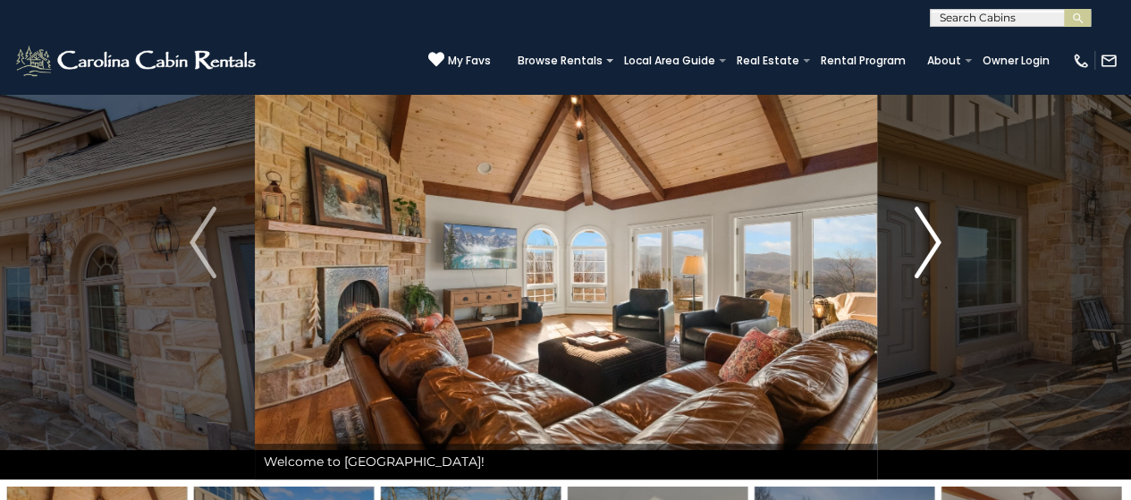
click at [940, 246] on button "Next" at bounding box center [927, 242] width 103 height 474
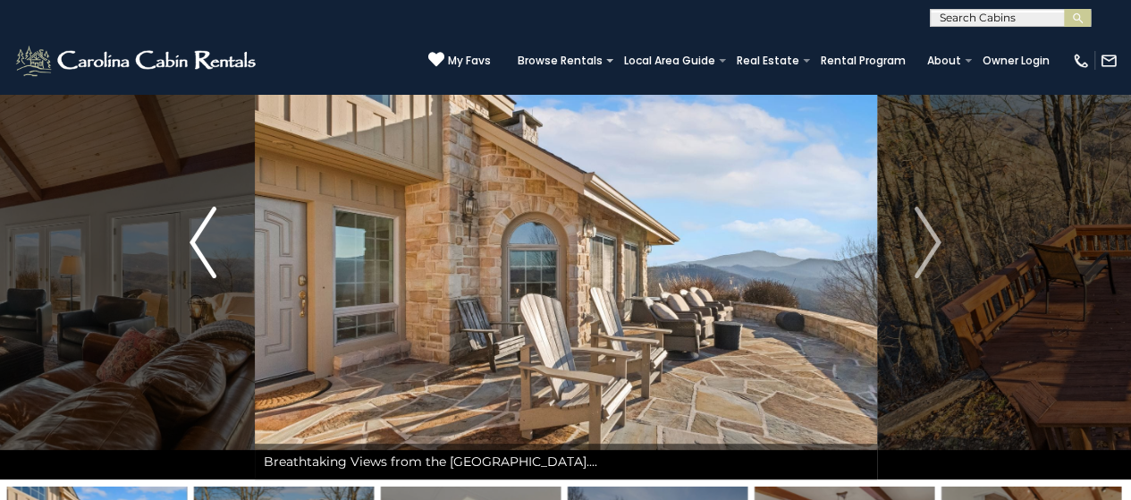
click at [199, 231] on img "Previous" at bounding box center [203, 243] width 27 height 72
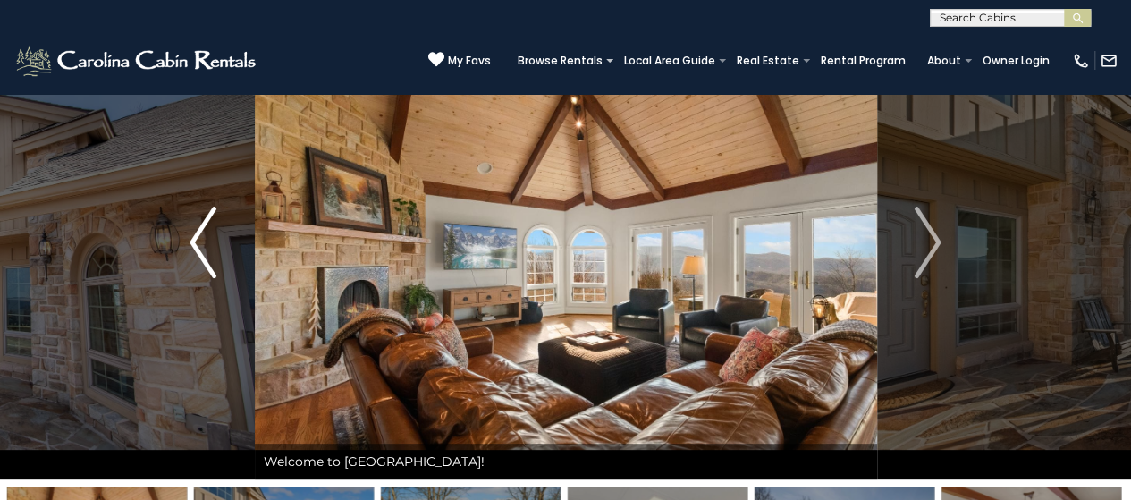
click at [207, 231] on img "Previous" at bounding box center [203, 243] width 27 height 72
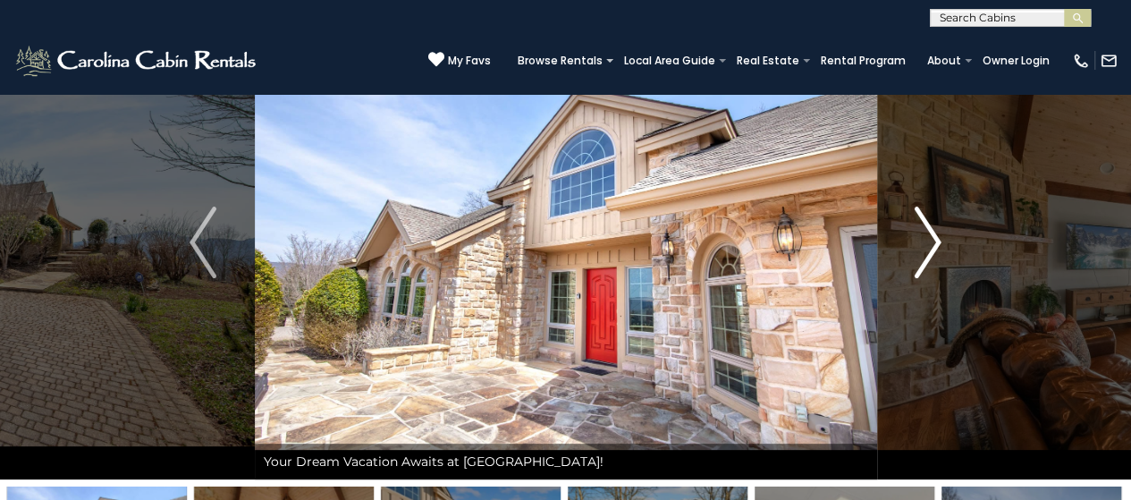
click at [939, 237] on img "Next" at bounding box center [928, 243] width 27 height 72
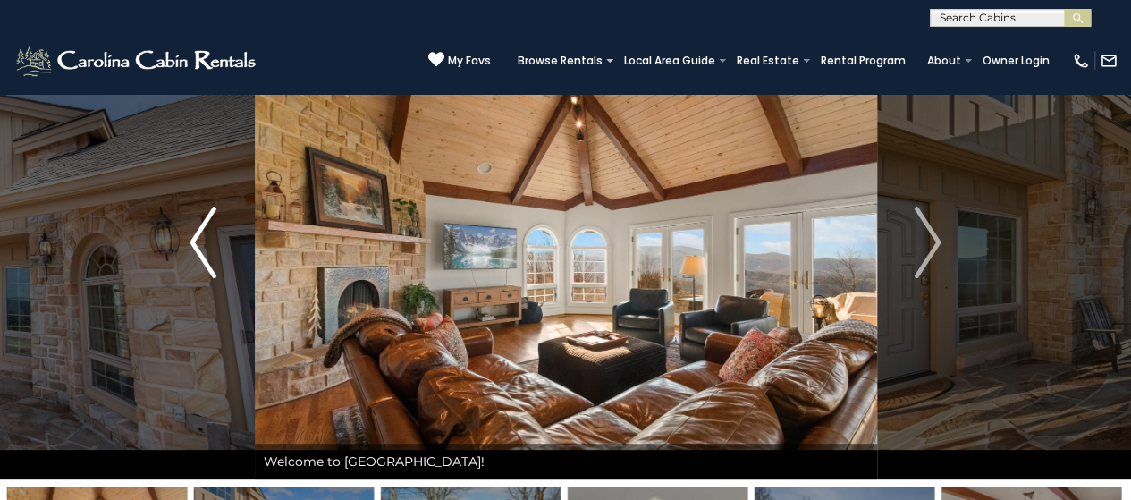
click at [189, 240] on button "Previous" at bounding box center [203, 242] width 103 height 474
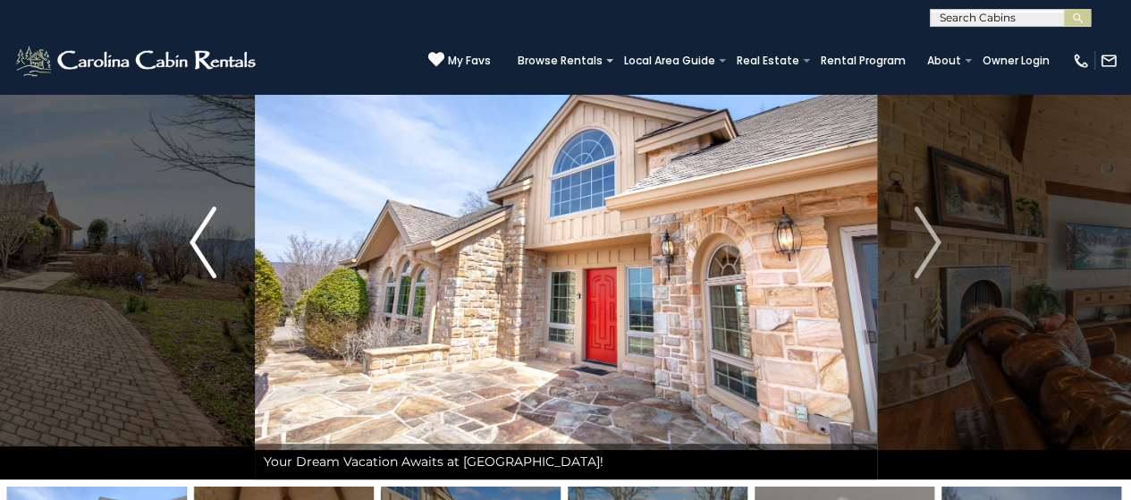
click at [189, 240] on button "Previous" at bounding box center [203, 242] width 103 height 474
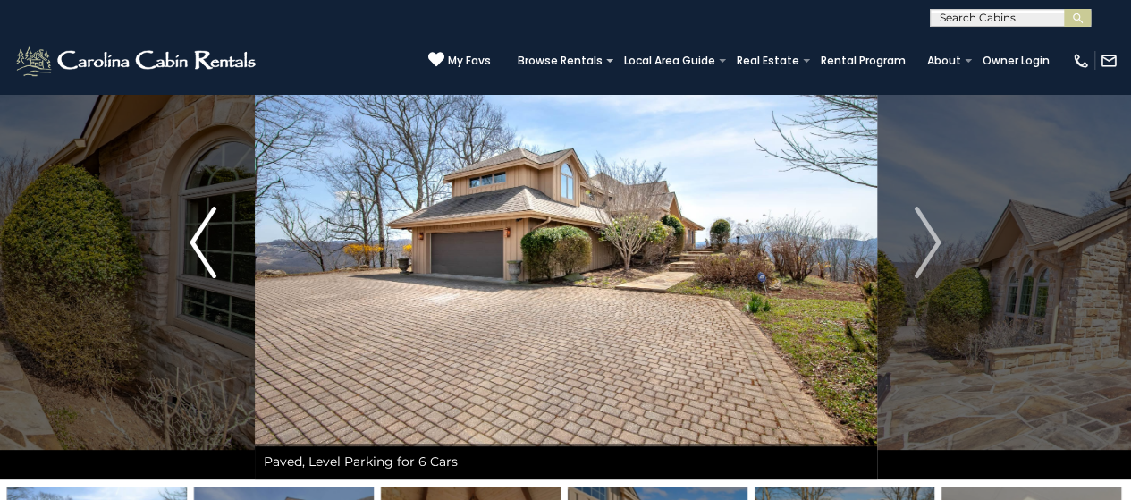
click at [189, 240] on button "Previous" at bounding box center [203, 242] width 103 height 474
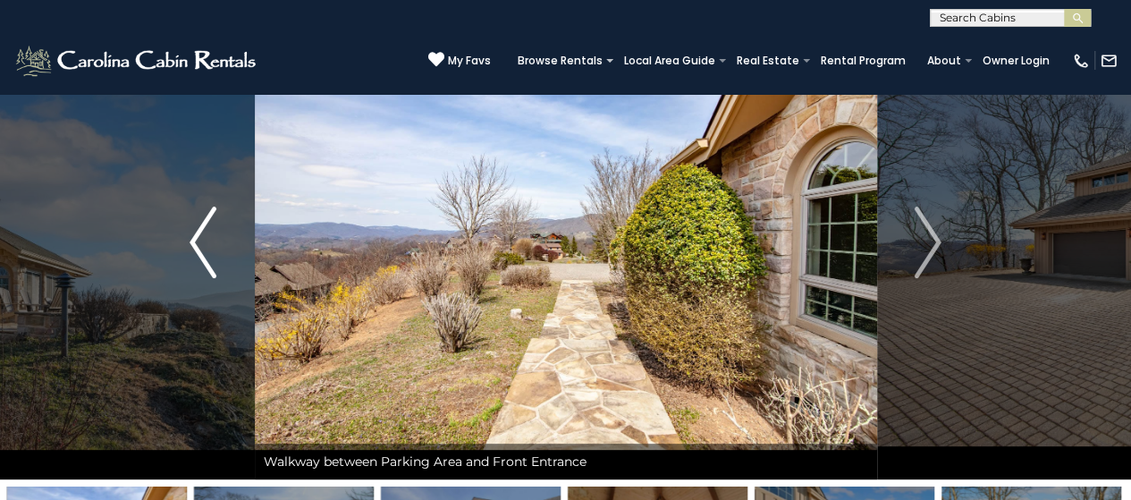
click at [189, 240] on button "Previous" at bounding box center [203, 242] width 103 height 474
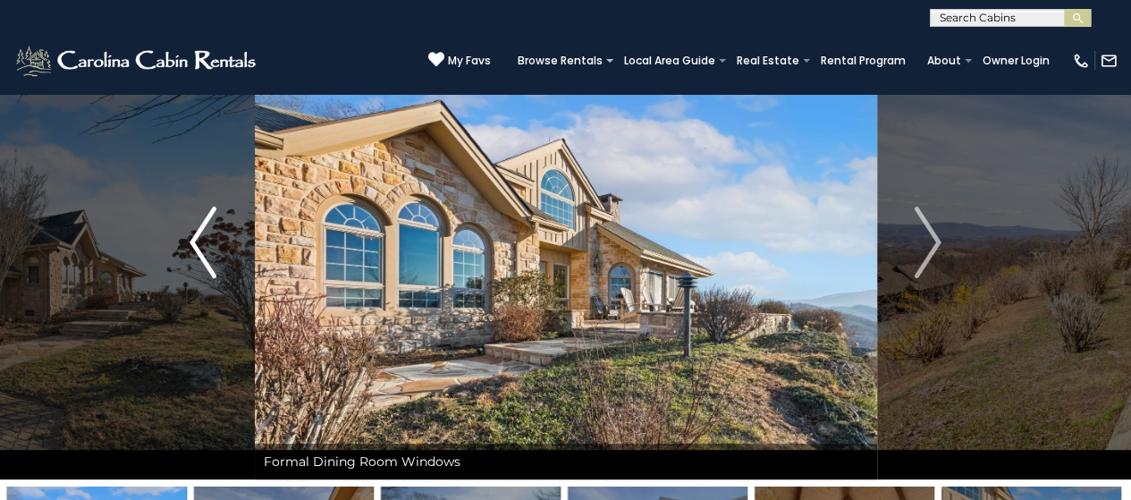
click at [189, 240] on button "Previous" at bounding box center [203, 242] width 103 height 474
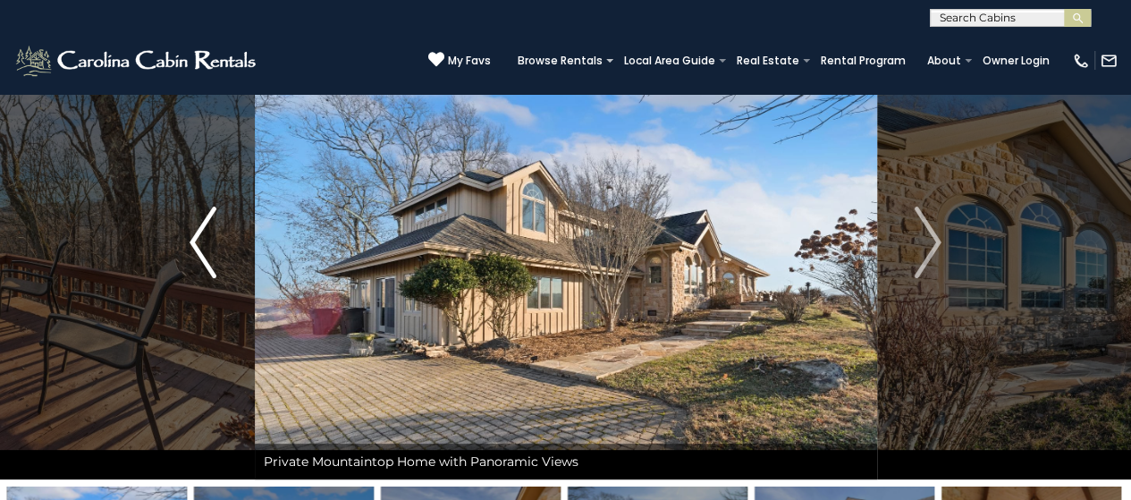
click at [189, 240] on button "Previous" at bounding box center [203, 242] width 103 height 474
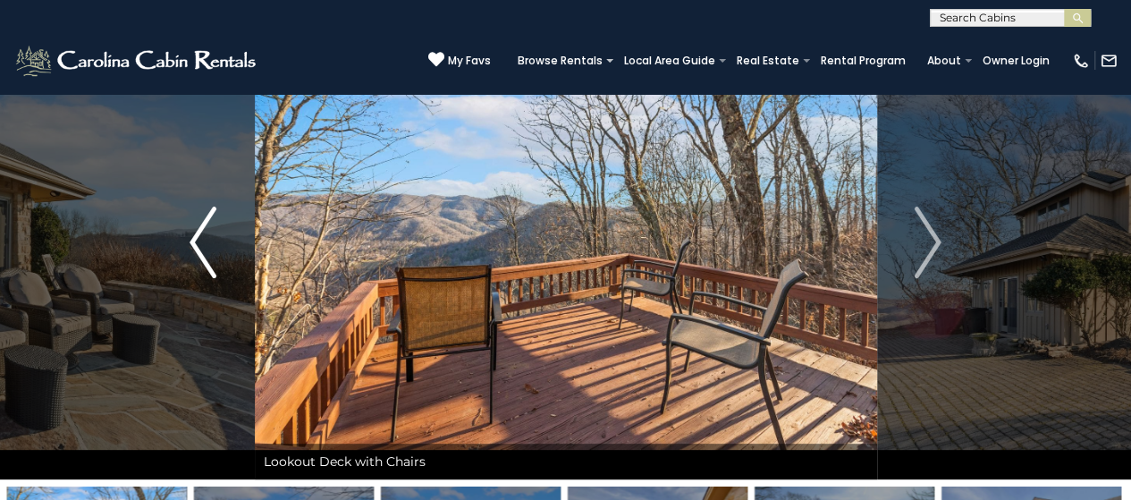
click at [189, 240] on button "Previous" at bounding box center [203, 242] width 103 height 474
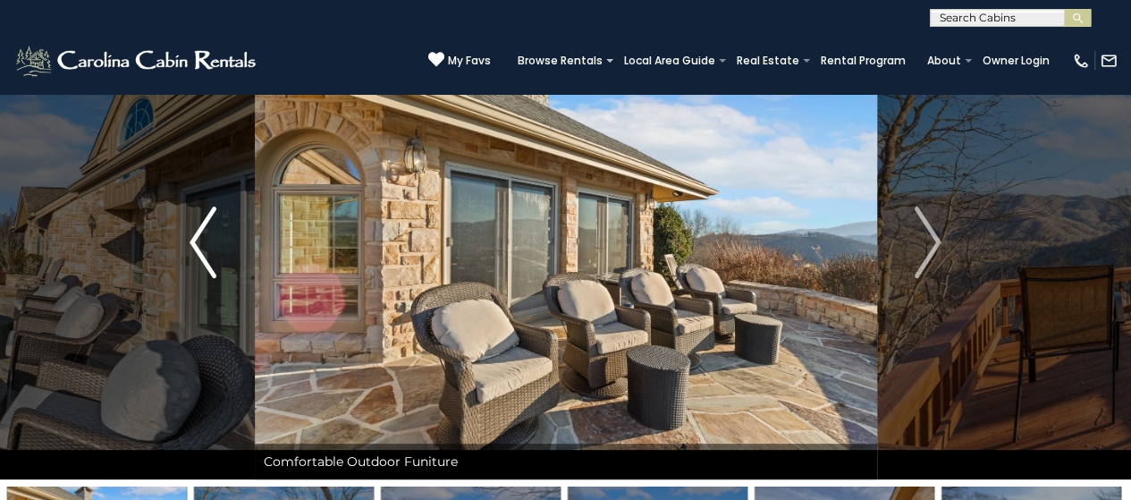
click at [189, 240] on button "Previous" at bounding box center [203, 242] width 103 height 474
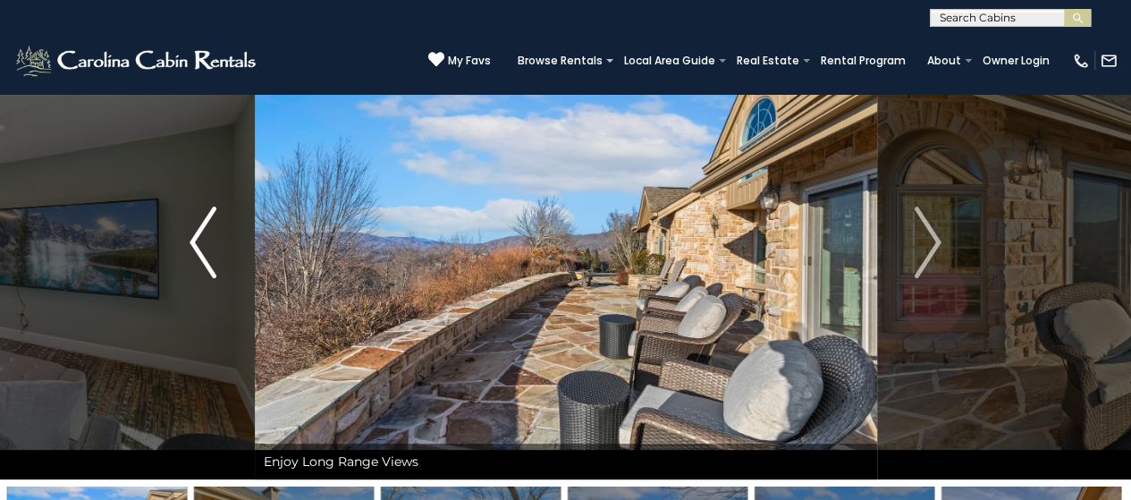
click at [189, 240] on button "Previous" at bounding box center [203, 242] width 103 height 474
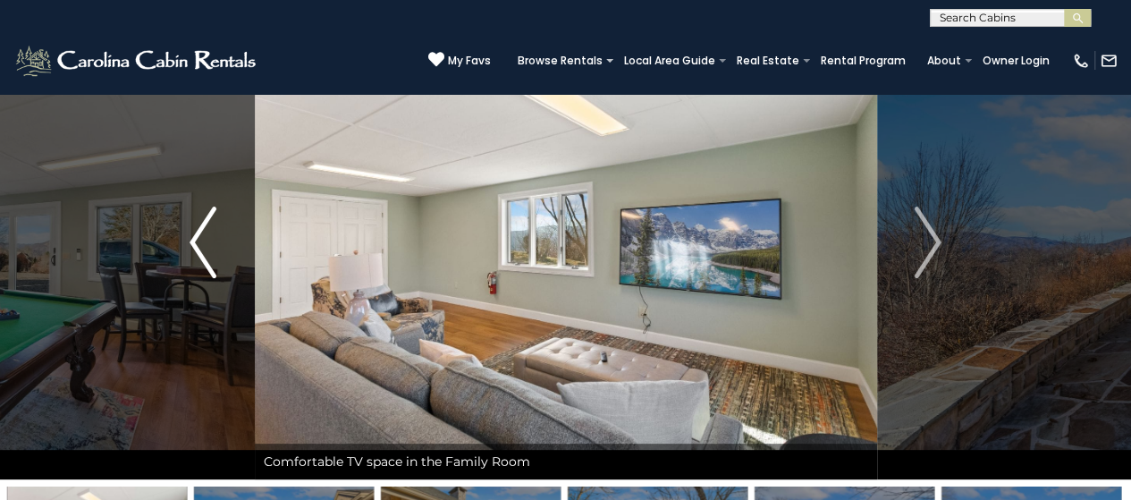
click at [188, 240] on button "Previous" at bounding box center [203, 242] width 103 height 474
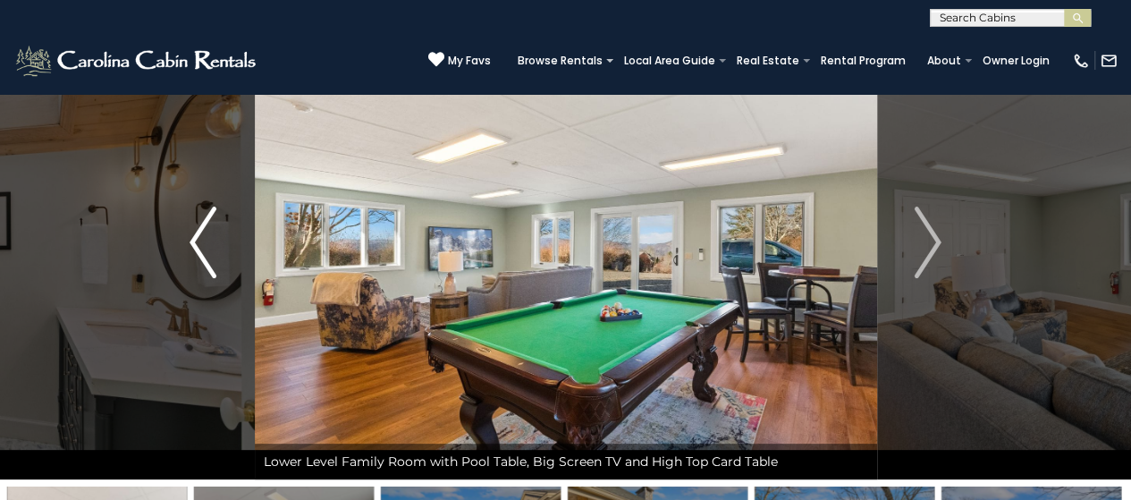
click at [188, 240] on button "Previous" at bounding box center [203, 242] width 103 height 474
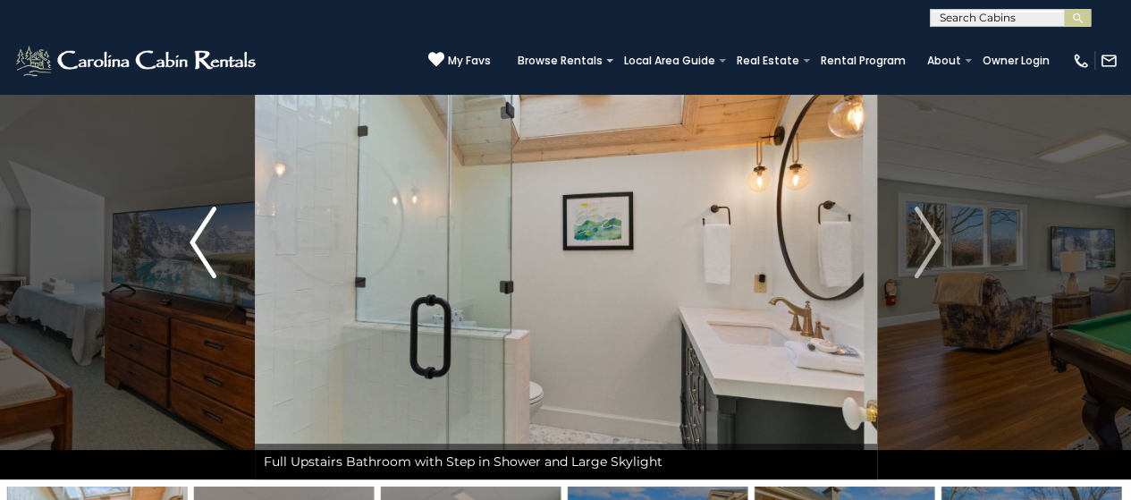
click at [188, 240] on button "Previous" at bounding box center [203, 242] width 103 height 474
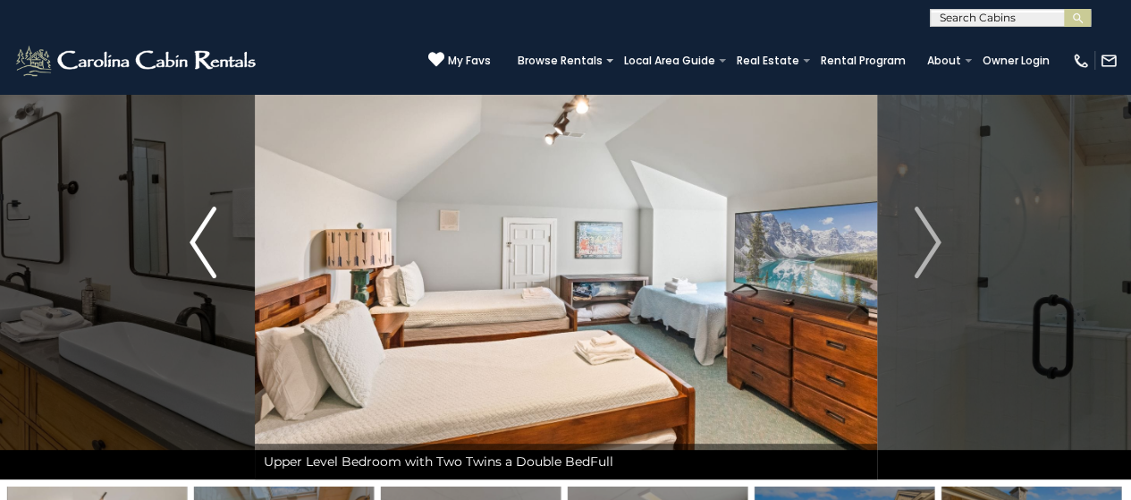
click at [203, 237] on img "Previous" at bounding box center [203, 243] width 27 height 72
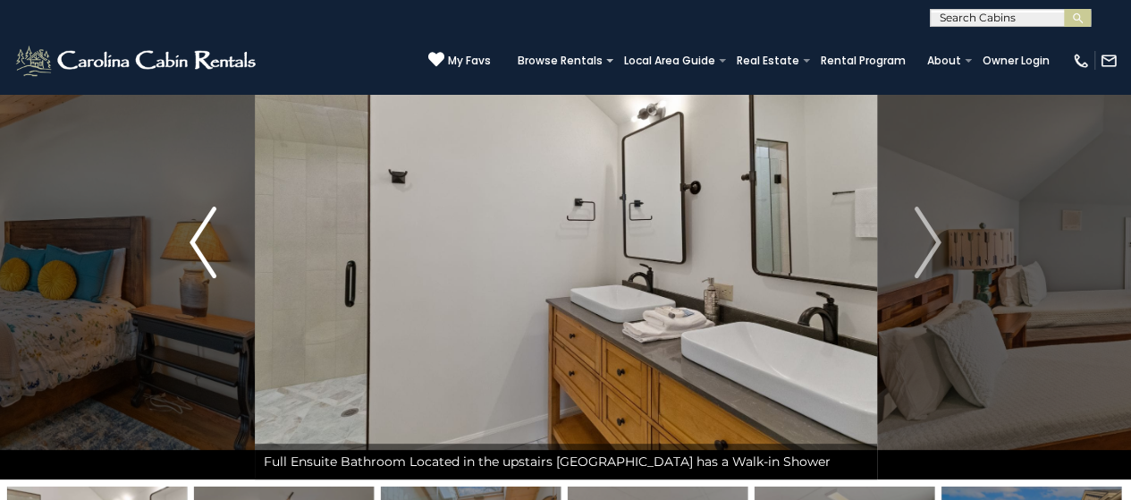
click at [203, 237] on img "Previous" at bounding box center [203, 243] width 27 height 72
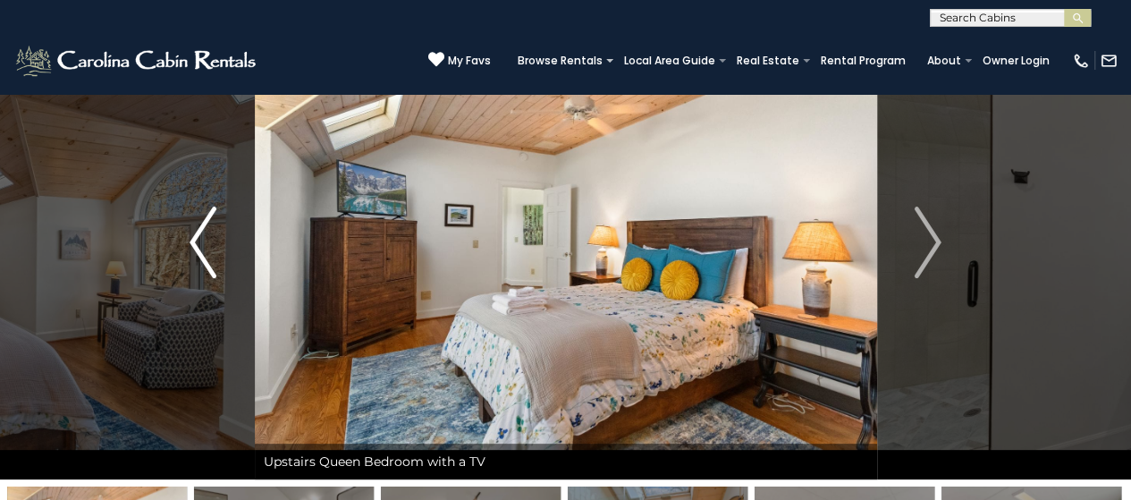
click at [203, 237] on img "Previous" at bounding box center [203, 243] width 27 height 72
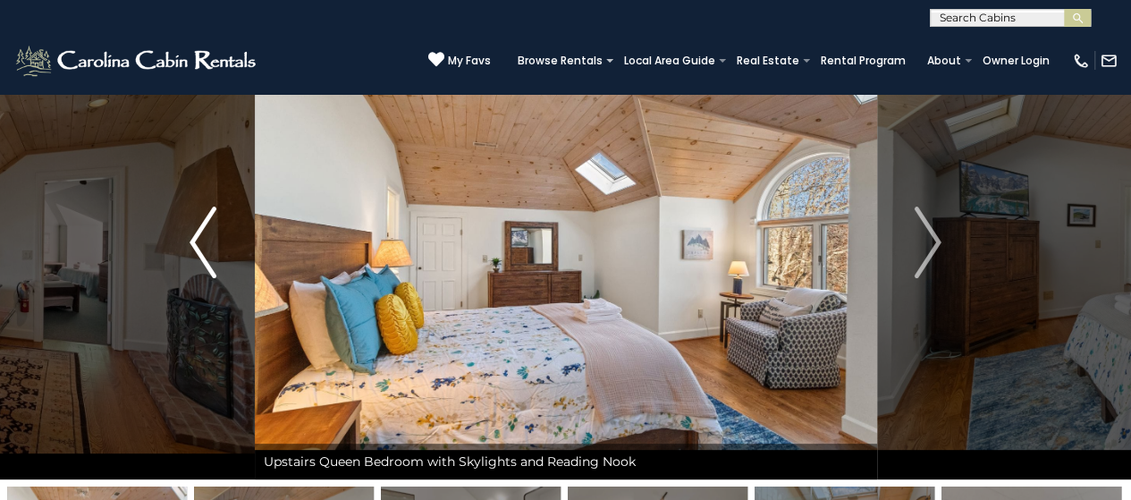
click at [200, 237] on img "Previous" at bounding box center [203, 243] width 27 height 72
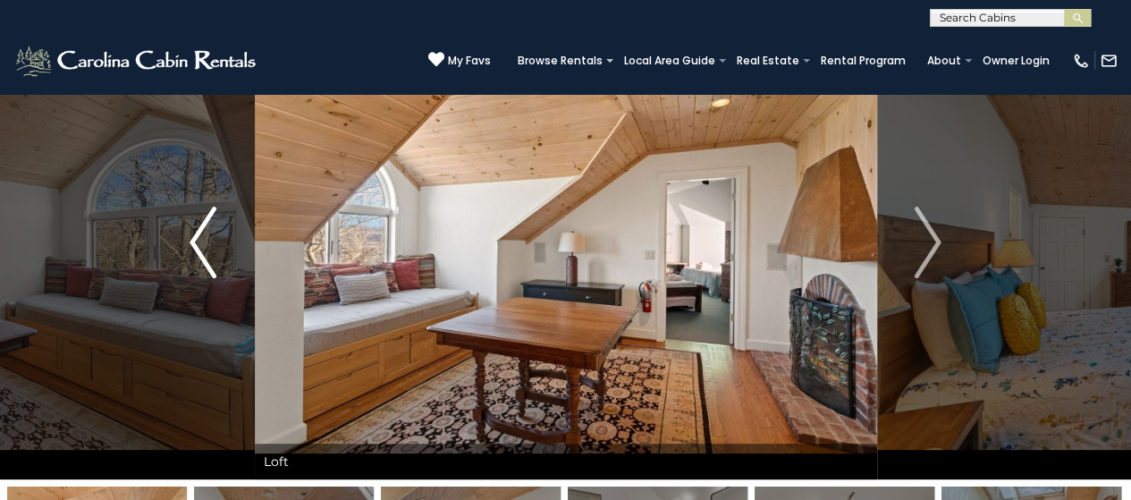
click at [200, 237] on img "Previous" at bounding box center [203, 243] width 27 height 72
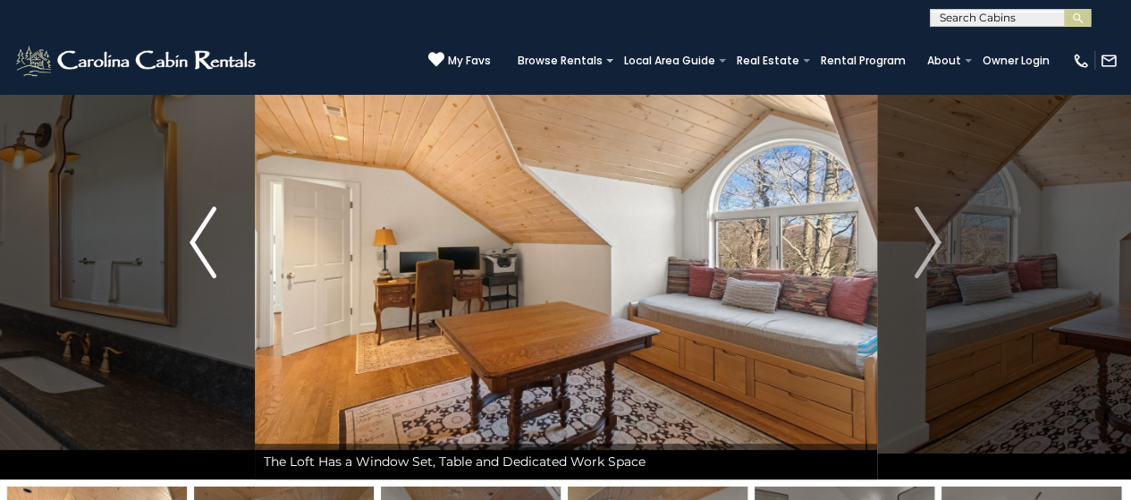
click at [203, 239] on img "Previous" at bounding box center [203, 243] width 27 height 72
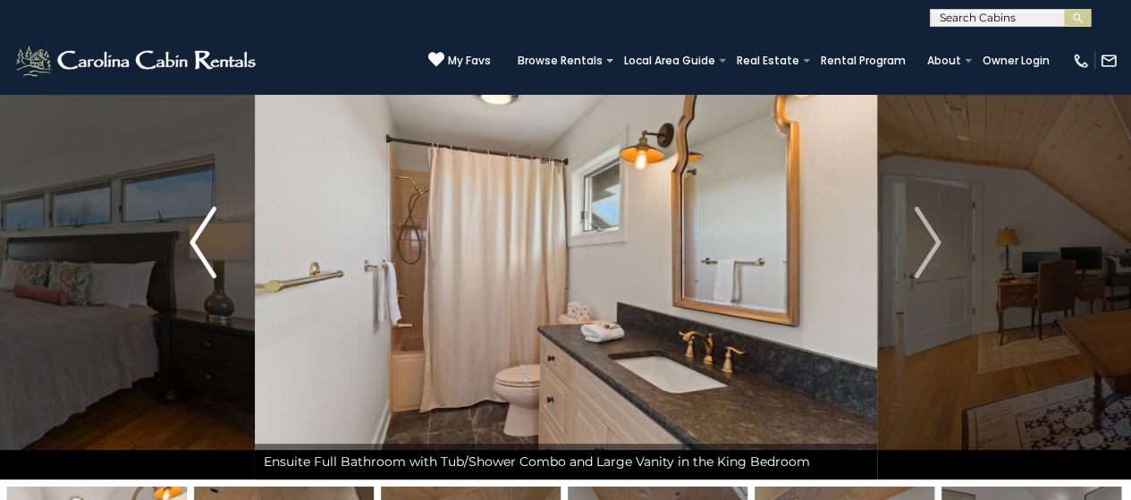
click at [203, 239] on img "Previous" at bounding box center [203, 243] width 27 height 72
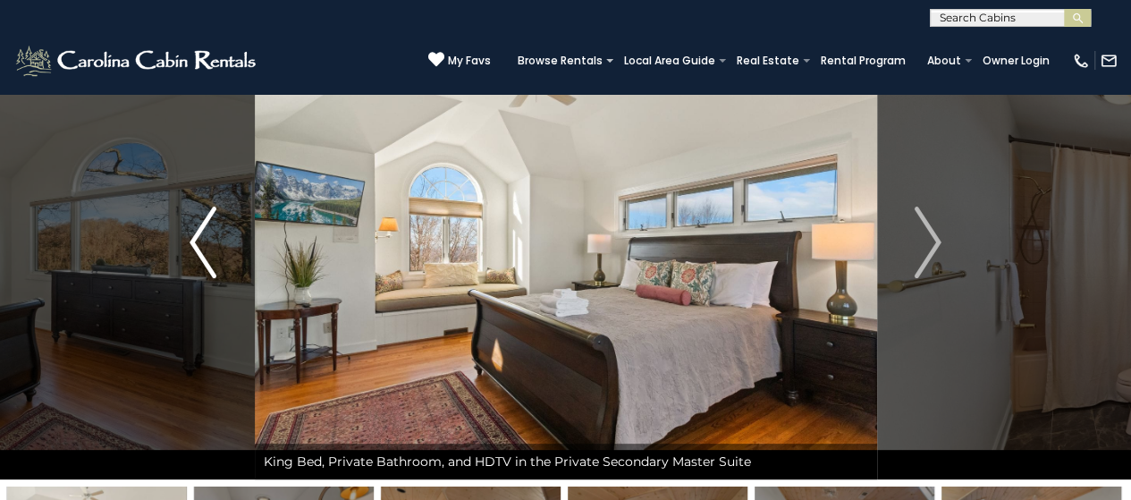
click at [191, 239] on img "Previous" at bounding box center [203, 243] width 27 height 72
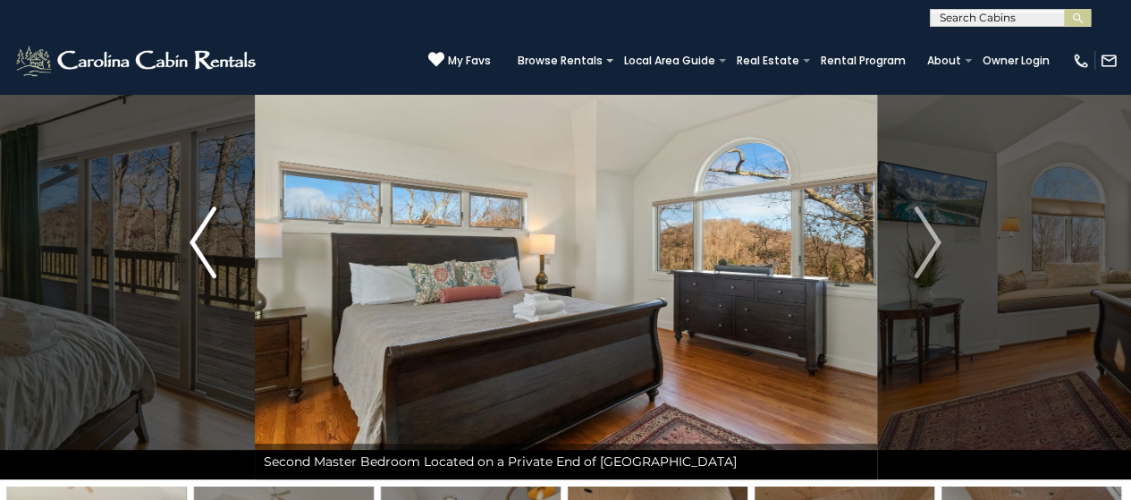
click at [191, 239] on img "Previous" at bounding box center [203, 243] width 27 height 72
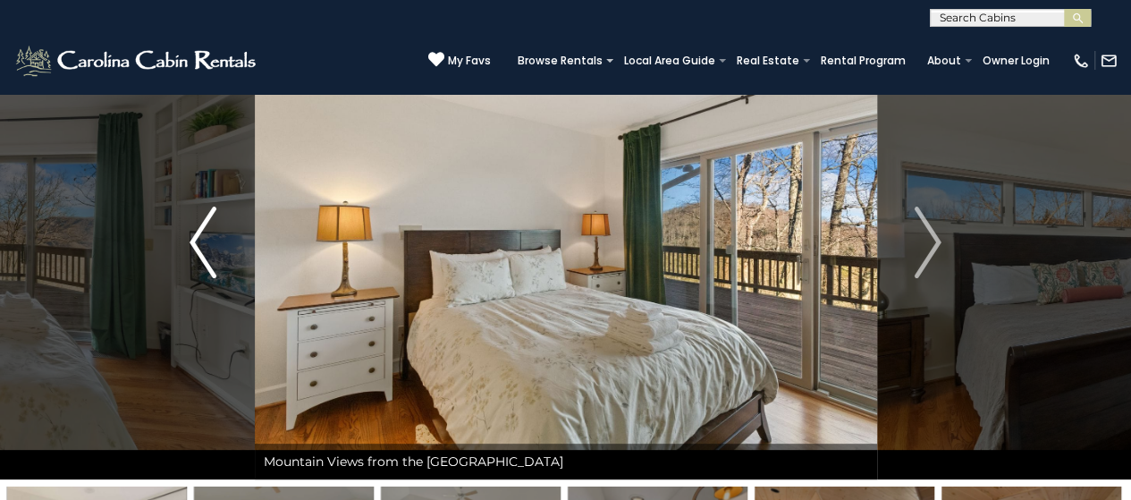
click at [191, 239] on img "Previous" at bounding box center [203, 243] width 27 height 72
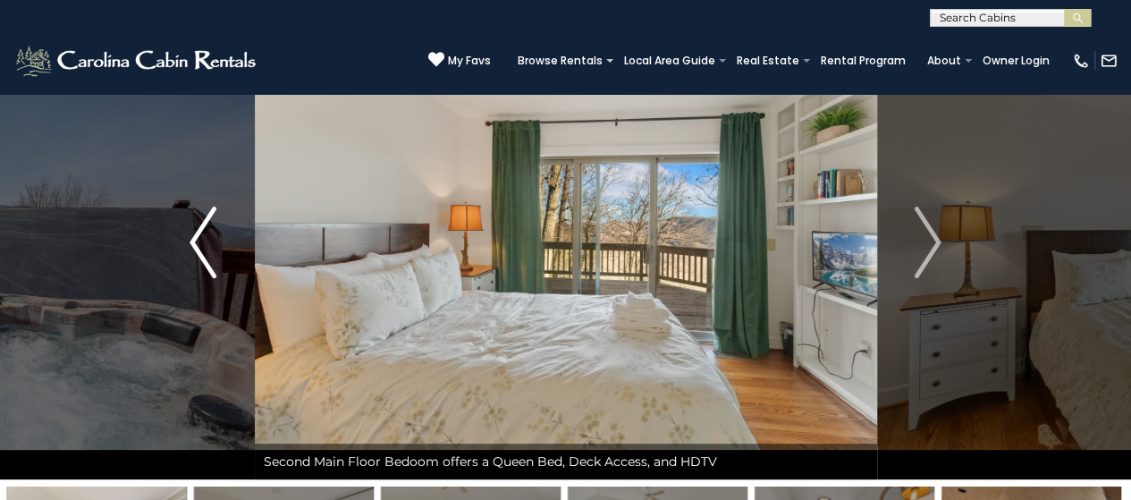
click at [191, 239] on img "Previous" at bounding box center [203, 243] width 27 height 72
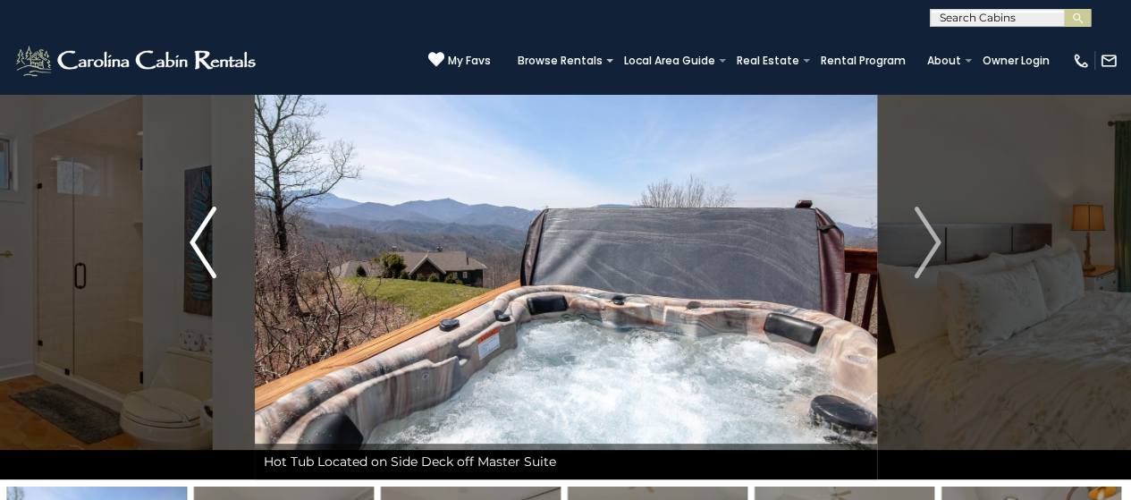
click at [191, 239] on img "Previous" at bounding box center [203, 243] width 27 height 72
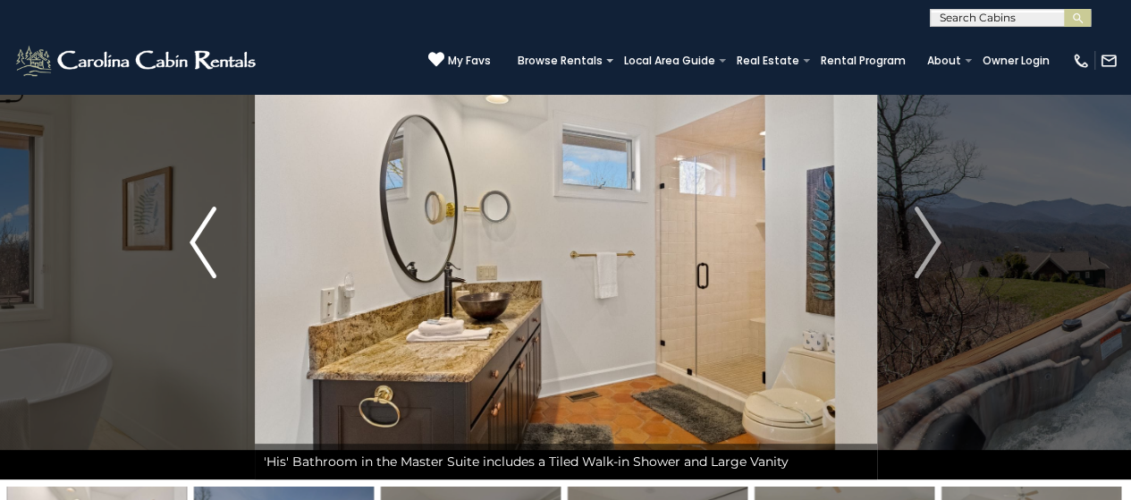
click at [191, 237] on img "Previous" at bounding box center [203, 243] width 27 height 72
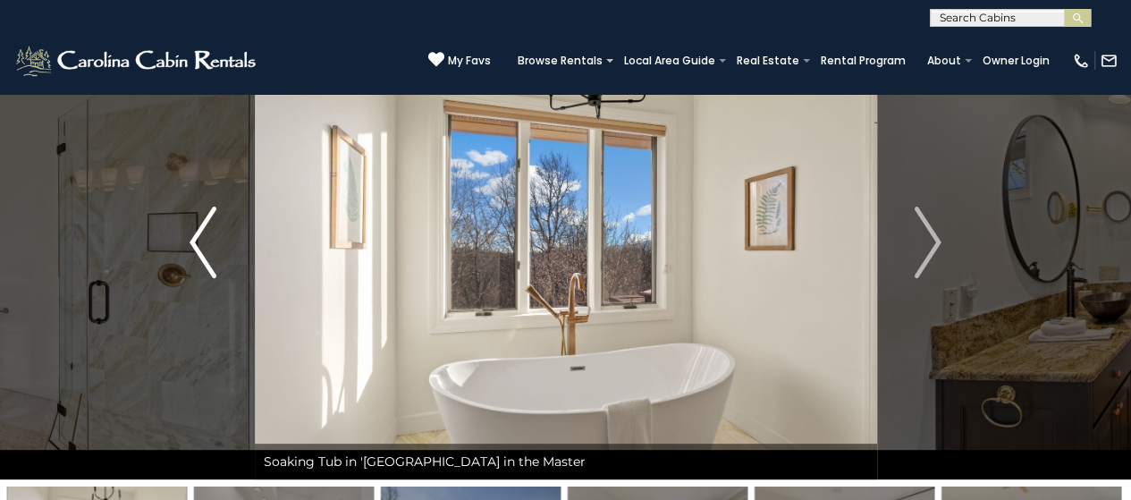
click at [191, 237] on img "Previous" at bounding box center [203, 243] width 27 height 72
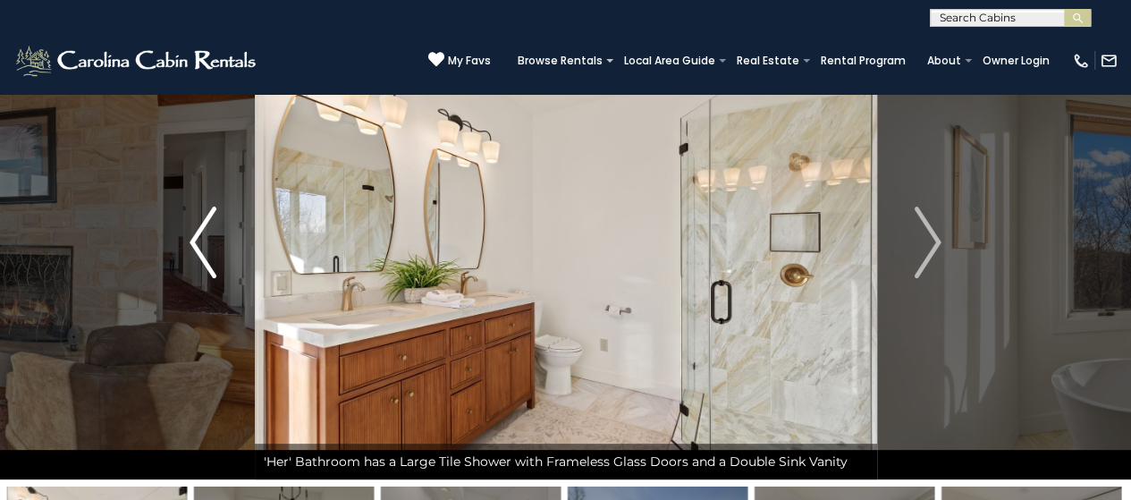
click at [191, 237] on img "Previous" at bounding box center [203, 243] width 27 height 72
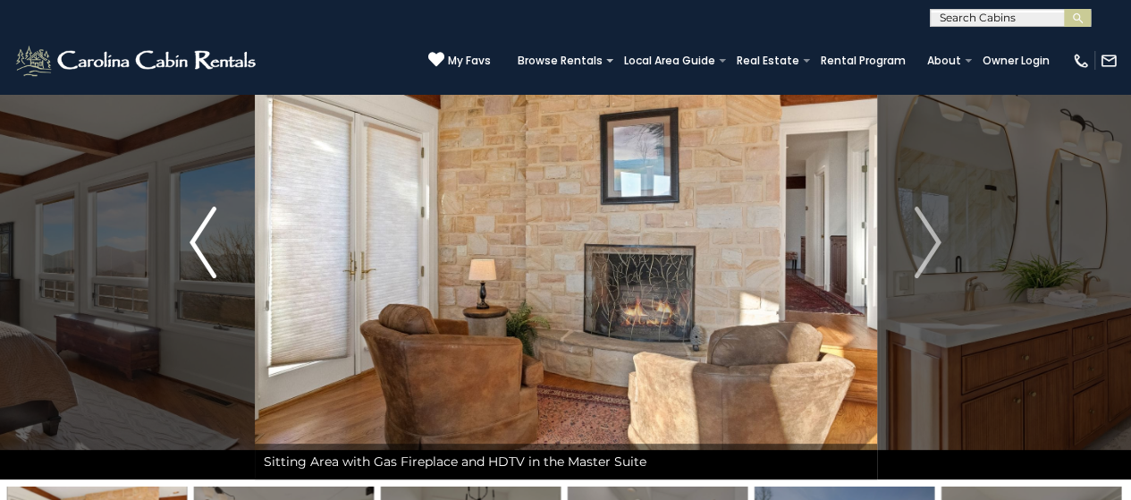
click at [191, 237] on img "Previous" at bounding box center [203, 243] width 27 height 72
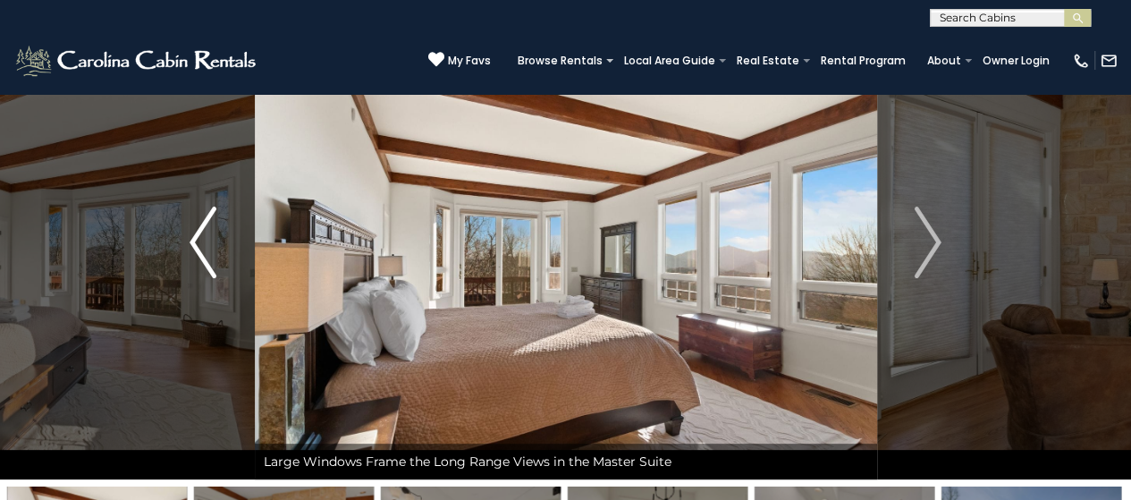
click at [191, 237] on img "Previous" at bounding box center [203, 243] width 27 height 72
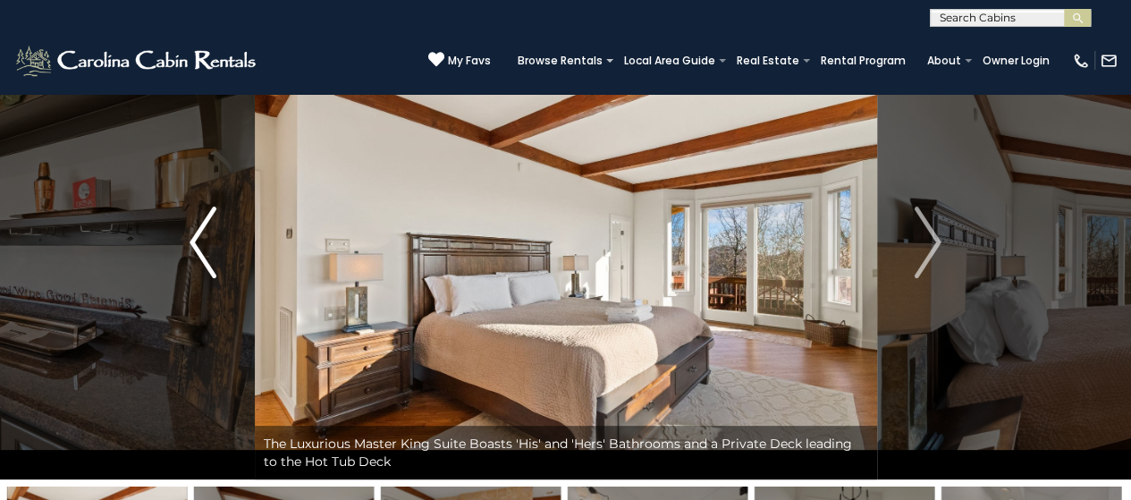
click at [191, 237] on img "Previous" at bounding box center [203, 243] width 27 height 72
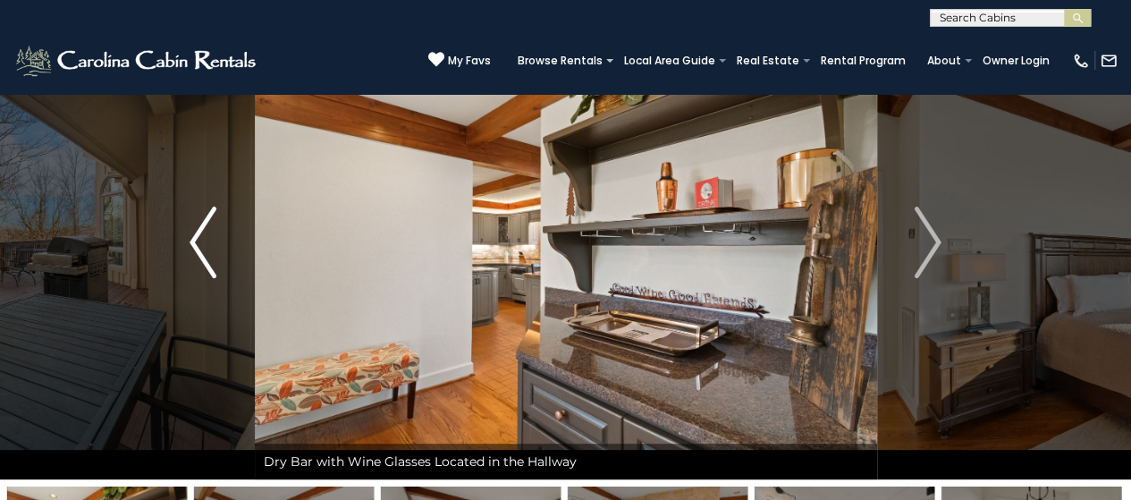
click at [191, 237] on img "Previous" at bounding box center [203, 243] width 27 height 72
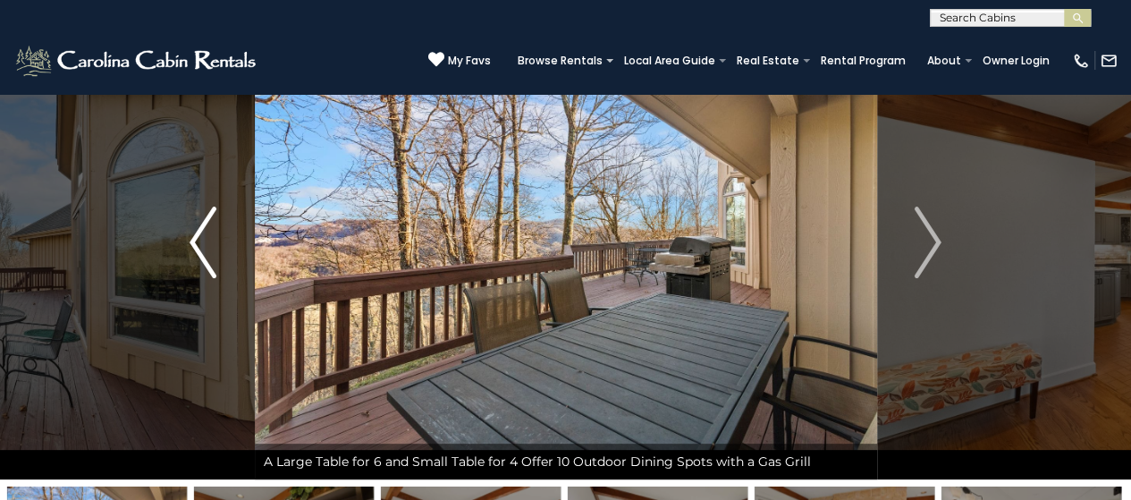
click at [191, 237] on img "Previous" at bounding box center [203, 243] width 27 height 72
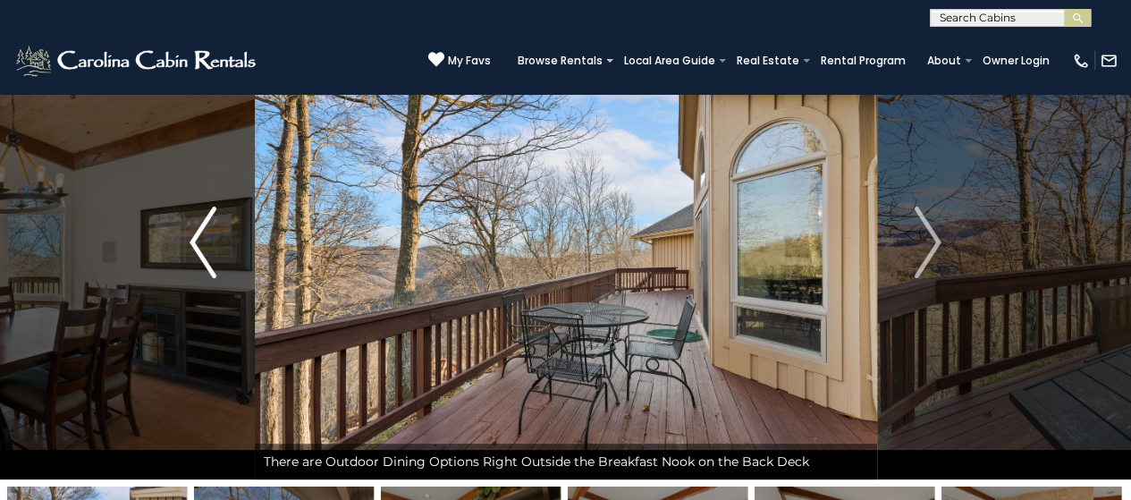
click at [191, 237] on img "Previous" at bounding box center [203, 243] width 27 height 72
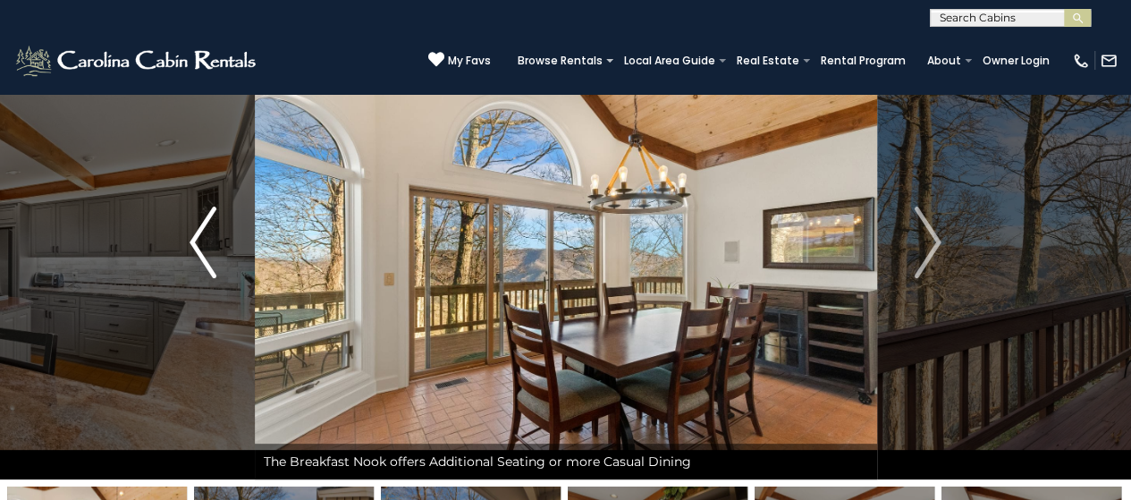
click at [191, 237] on img "Previous" at bounding box center [203, 243] width 27 height 72
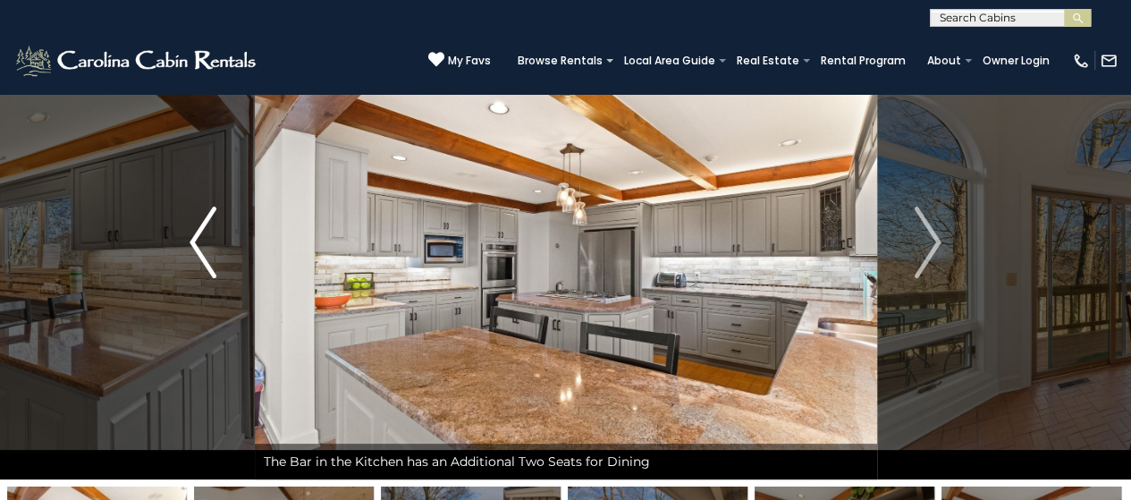
click at [201, 232] on img "Previous" at bounding box center [203, 243] width 27 height 72
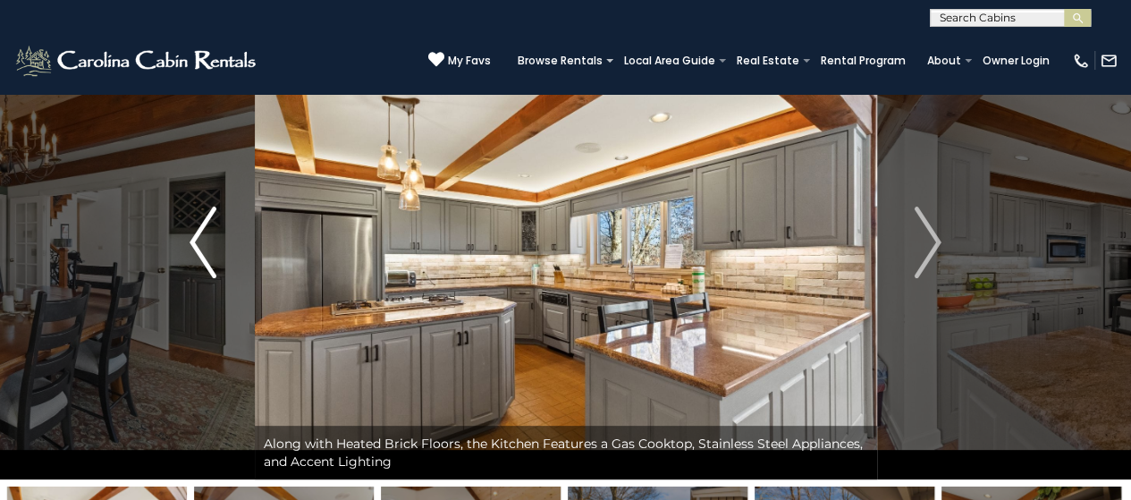
click at [201, 232] on img "Previous" at bounding box center [203, 243] width 27 height 72
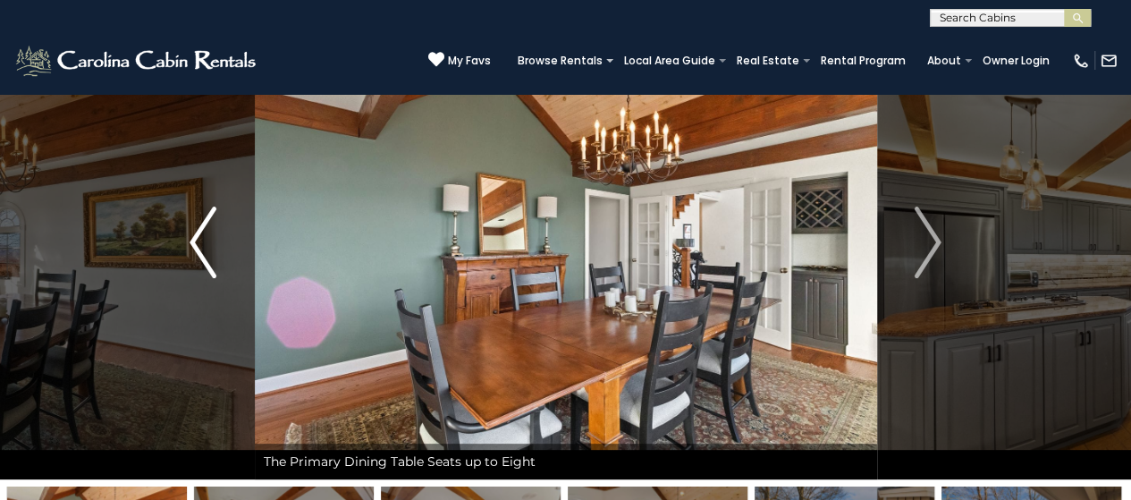
click at [201, 232] on img "Previous" at bounding box center [203, 243] width 27 height 72
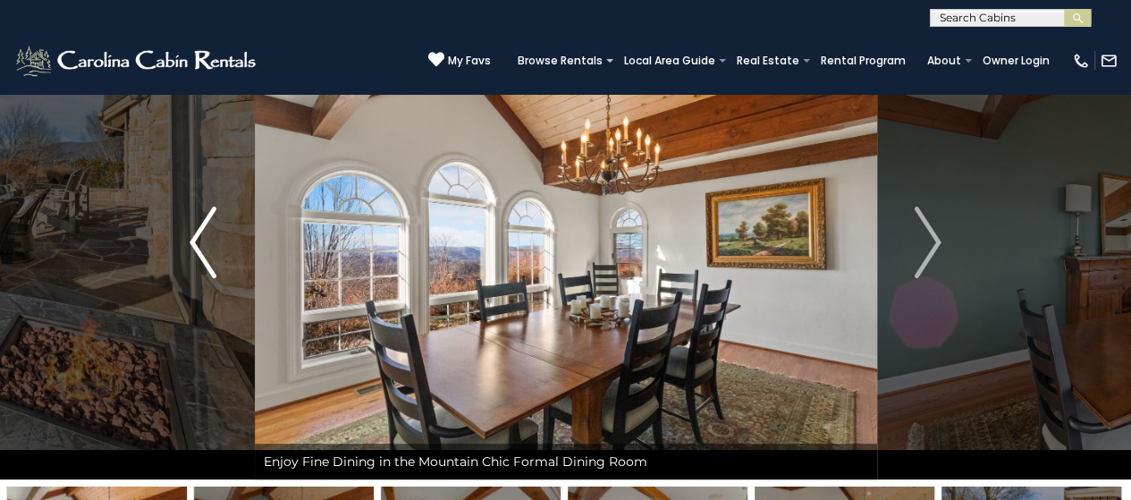
click at [201, 232] on img "Previous" at bounding box center [203, 243] width 27 height 72
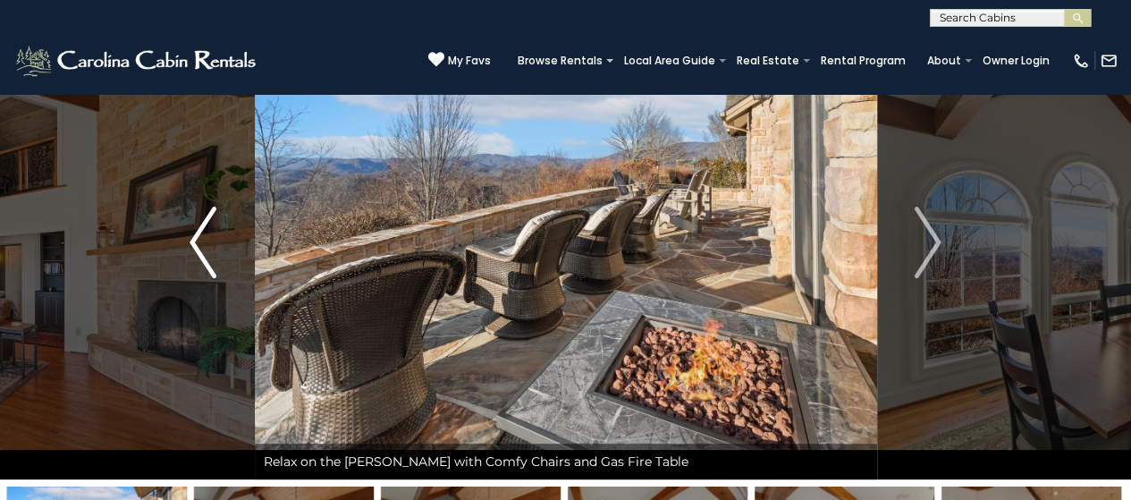
click at [200, 232] on img "Previous" at bounding box center [203, 243] width 27 height 72
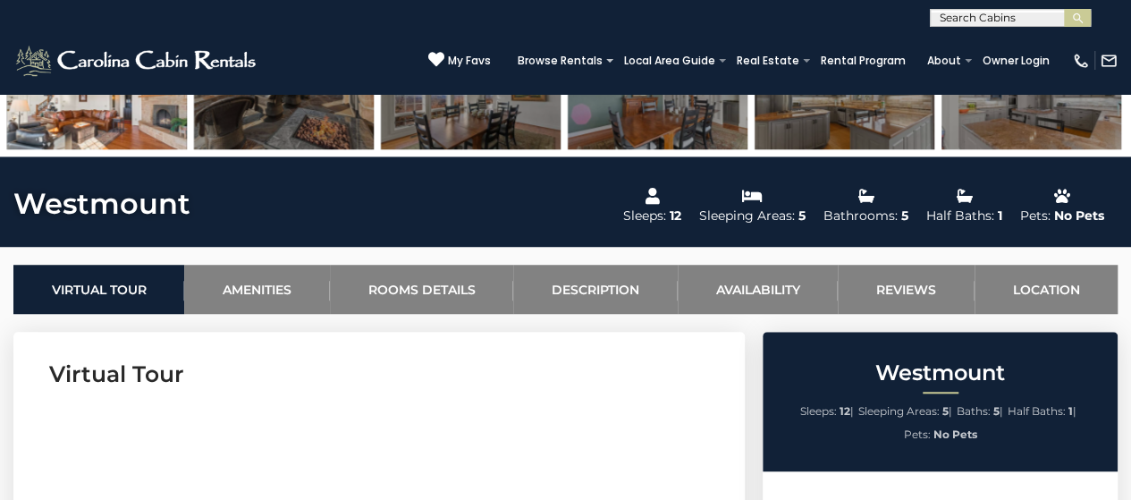
scroll to position [537, 0]
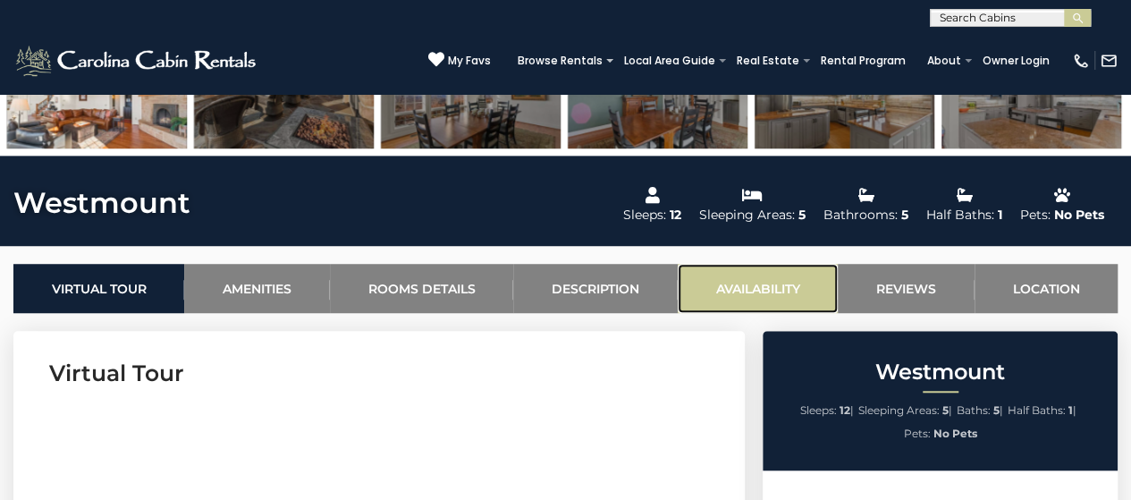
click at [752, 283] on link "Availability" at bounding box center [758, 288] width 160 height 49
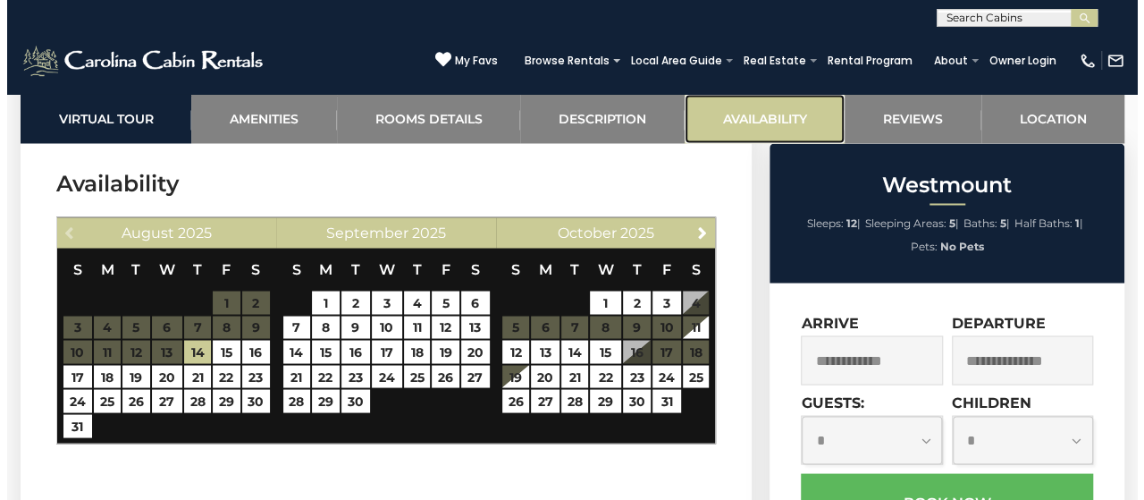
scroll to position [4901, 0]
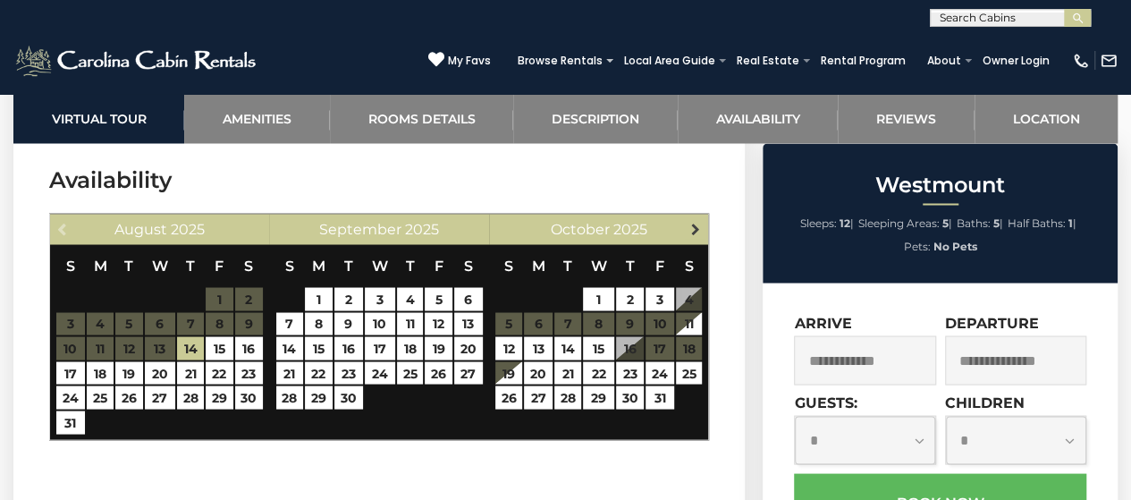
click at [697, 221] on span "Next" at bounding box center [695, 228] width 14 height 14
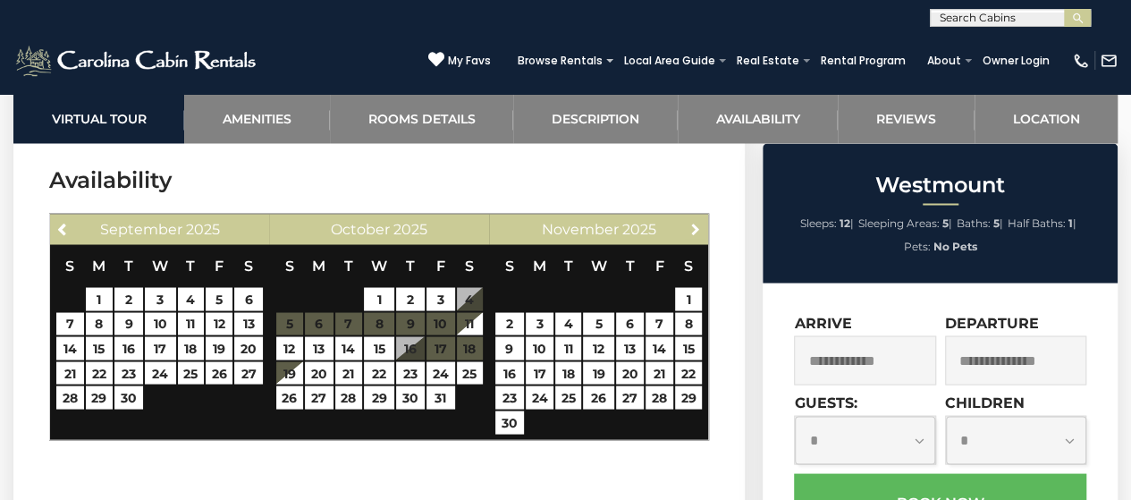
click at [697, 221] on span "Next" at bounding box center [695, 228] width 14 height 14
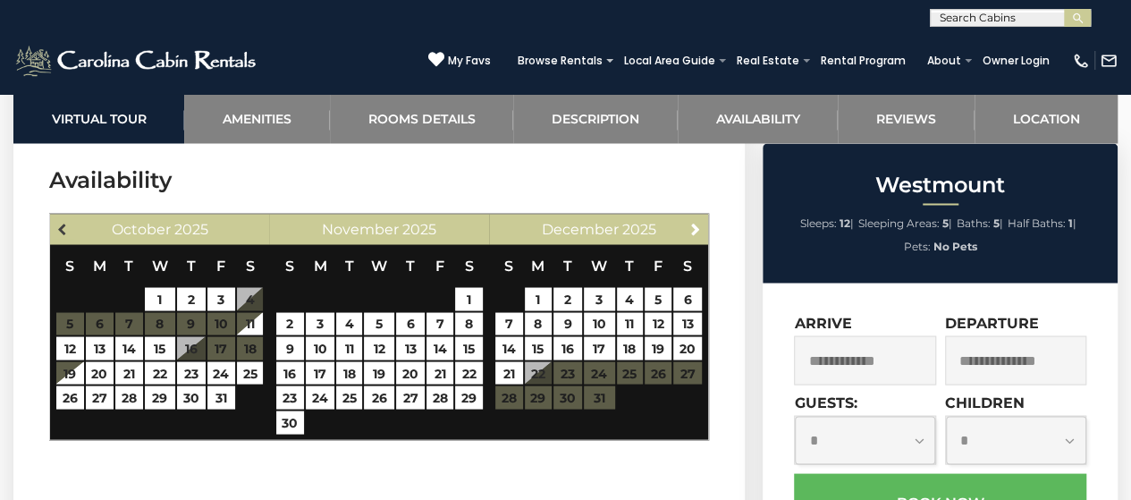
click at [62, 225] on span "Previous" at bounding box center [63, 228] width 14 height 14
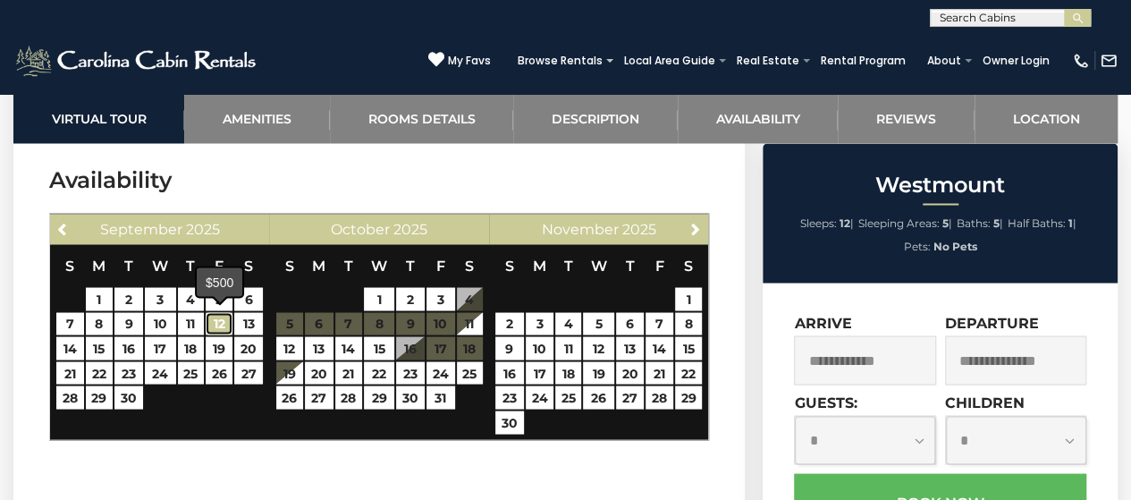
click at [218, 315] on link "12" at bounding box center [220, 323] width 28 height 23
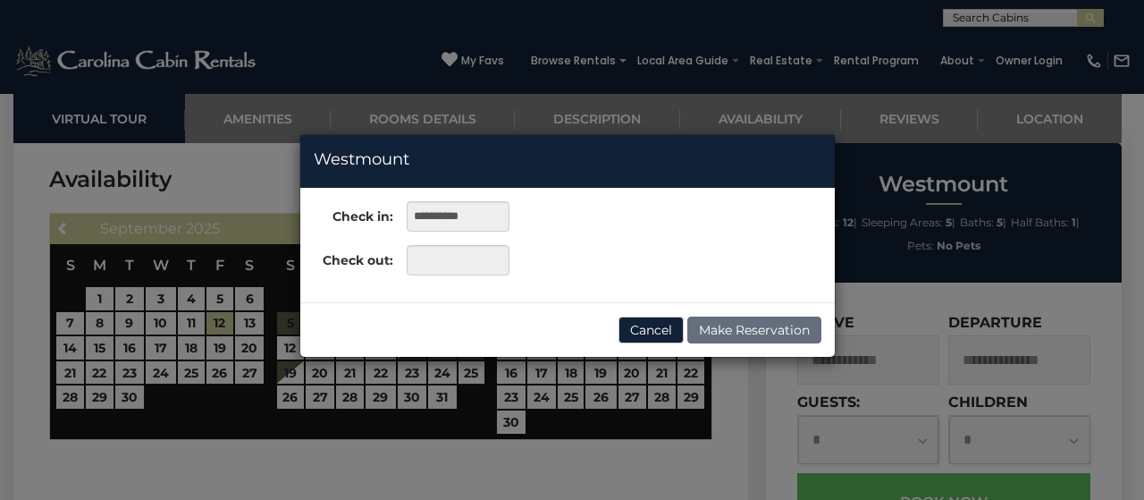
click at [220, 324] on div "**********" at bounding box center [572, 250] width 1144 height 500
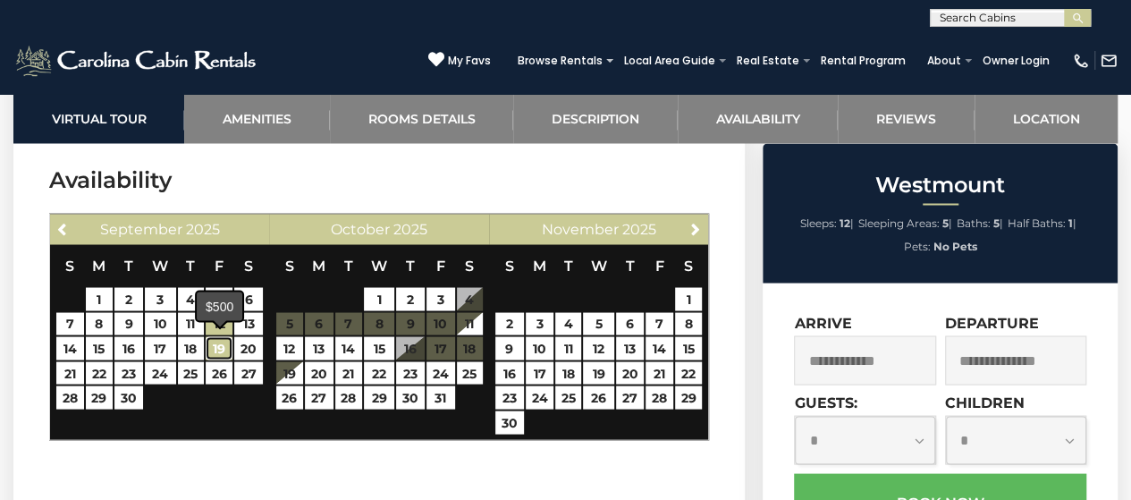
click at [216, 342] on link "19" at bounding box center [220, 347] width 28 height 23
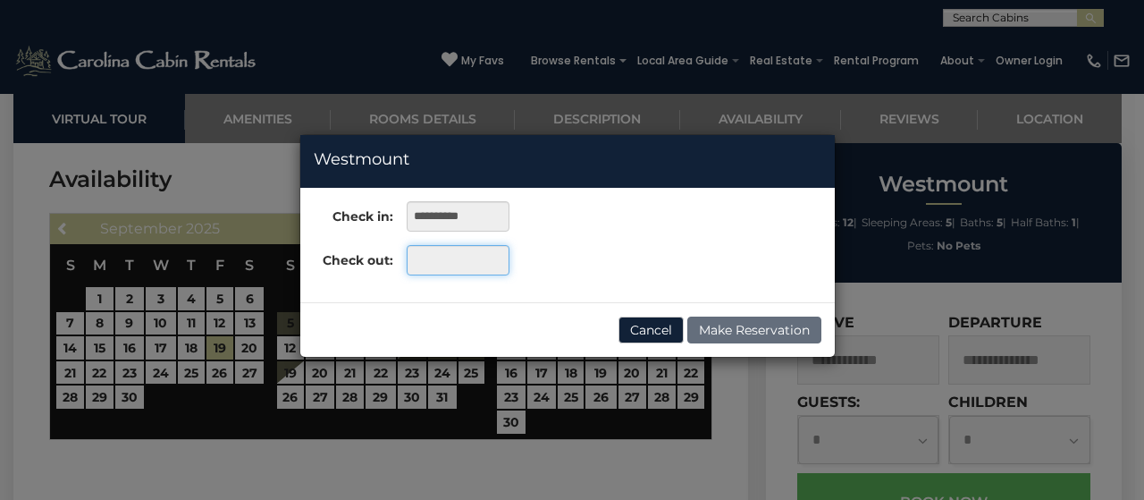
click at [451, 261] on input "text" at bounding box center [458, 260] width 103 height 30
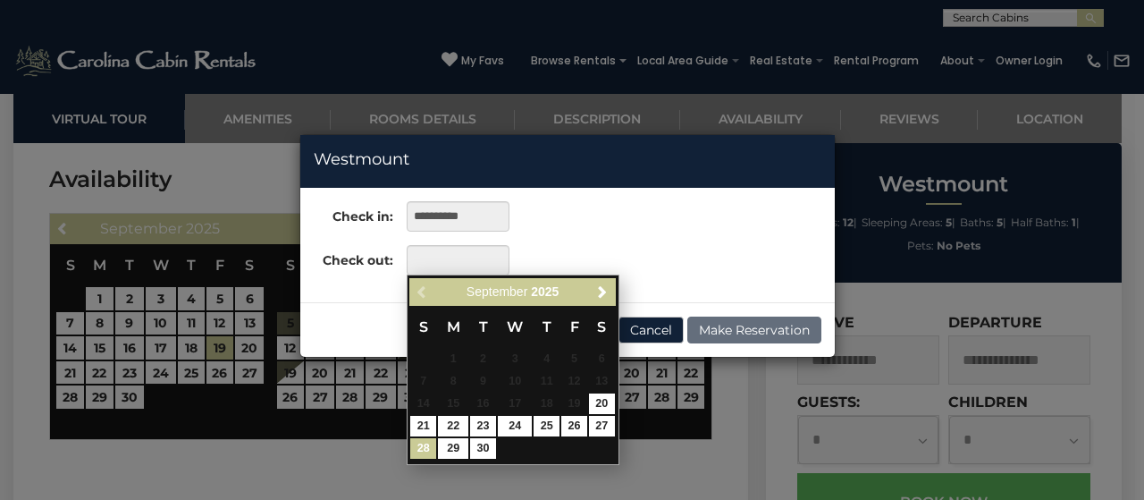
click at [419, 456] on link "28" at bounding box center [423, 448] width 26 height 21
type input "**********"
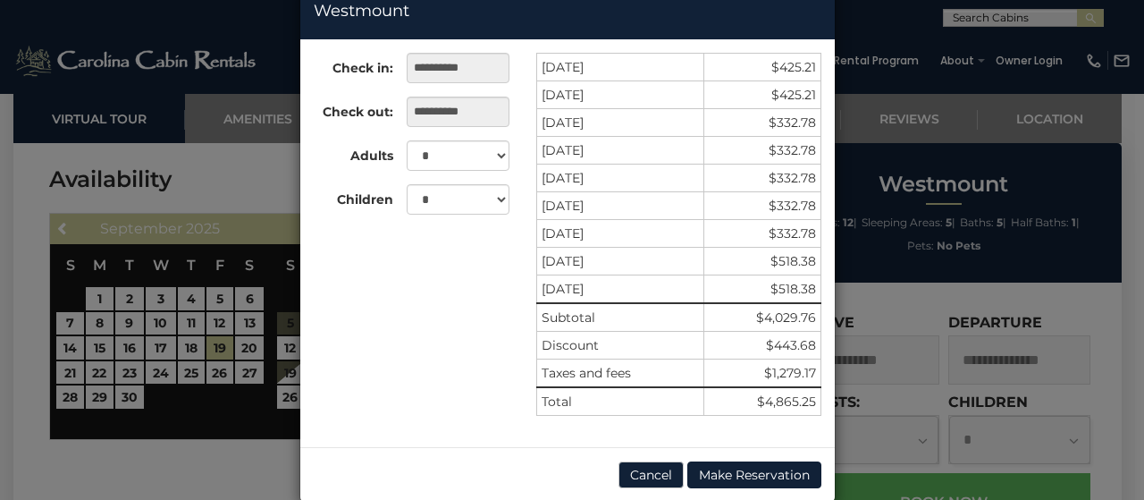
scroll to position [173, 0]
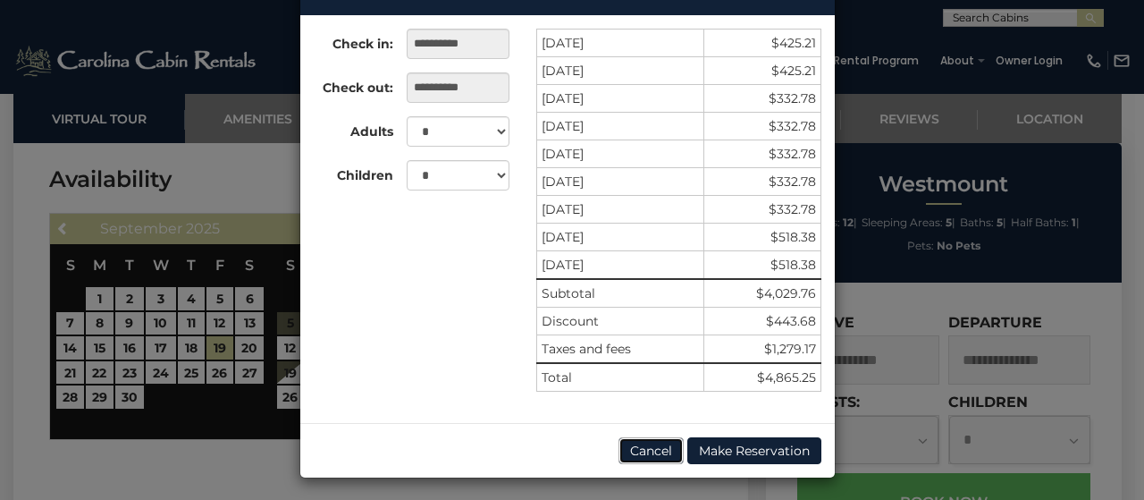
click at [652, 445] on button "Cancel" at bounding box center [651, 450] width 65 height 27
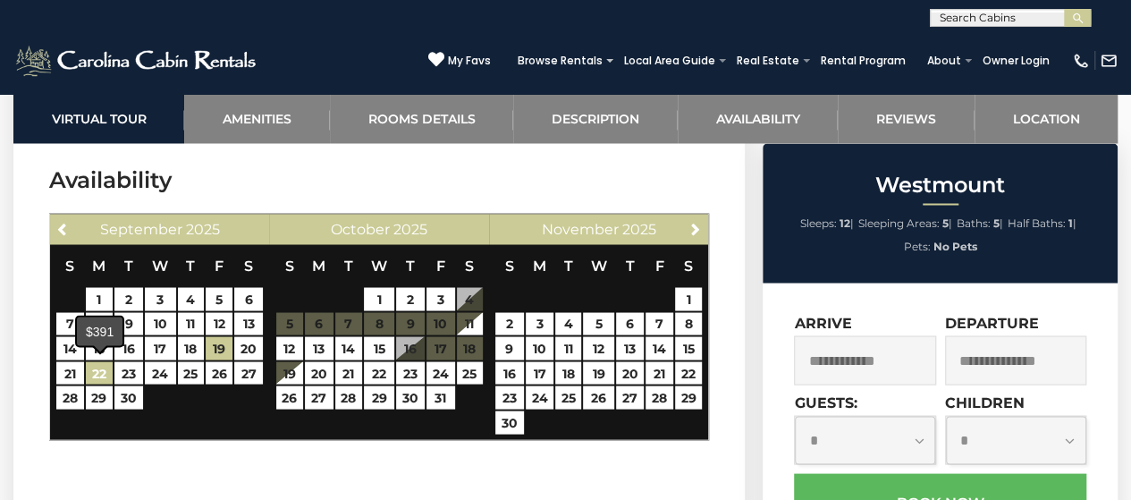
scroll to position [4902, 0]
